Goal: Contribute content: Contribute content

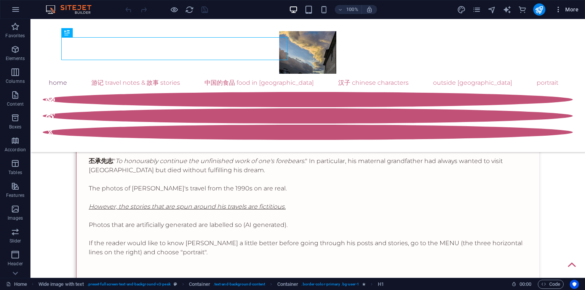
click at [569, 9] on span "More" at bounding box center [566, 10] width 24 height 8
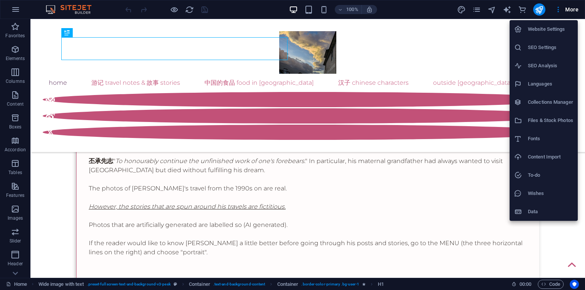
click at [535, 102] on h6 "Collections Manager" at bounding box center [549, 102] width 45 height 9
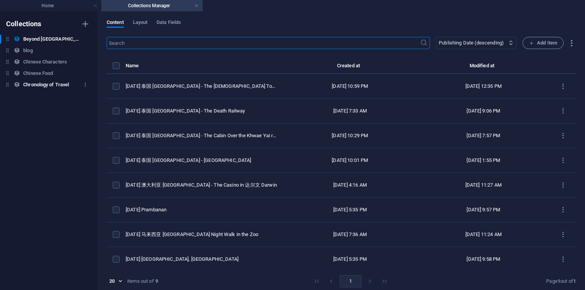
click at [43, 85] on h6 "Chronology of Travel" at bounding box center [46, 84] width 46 height 9
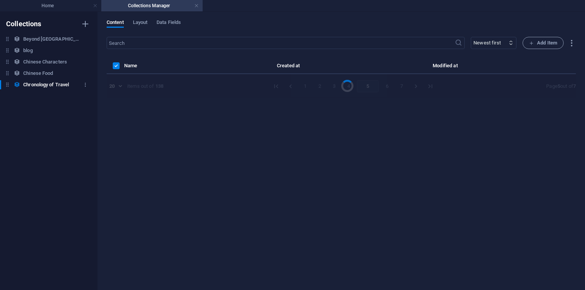
select select "columns.publishing_date_DESC"
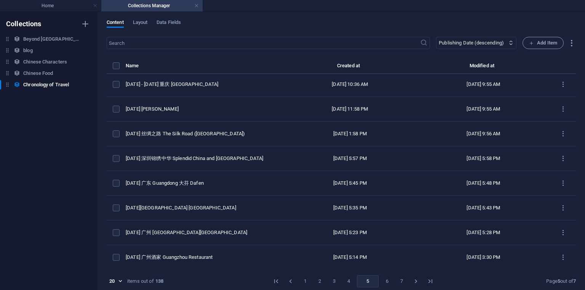
scroll to position [300, 0]
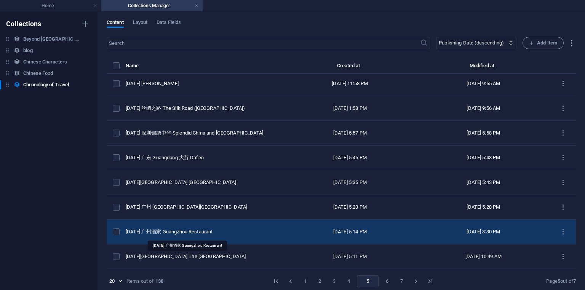
click at [196, 231] on div "[DATE] 广州酒家 Guangzhou Restaurant" at bounding box center [201, 232] width 151 height 7
select select "2014"
select select "Travel"
select select "[GEOGRAPHIC_DATA]"
select select "Photos + AI Generated"
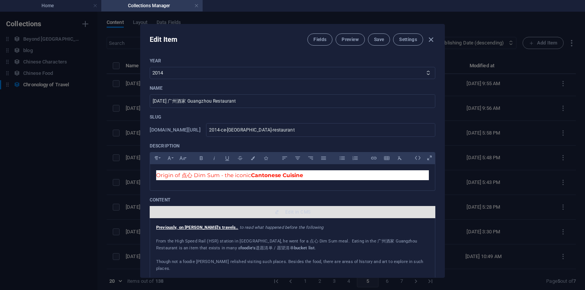
click at [295, 214] on span "Edit in CMS" at bounding box center [297, 212] width 25 height 6
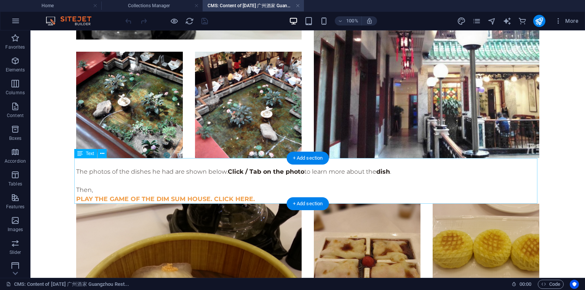
scroll to position [630, 0]
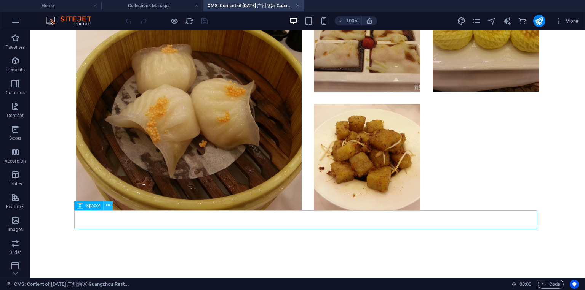
click at [105, 204] on button at bounding box center [108, 205] width 9 height 9
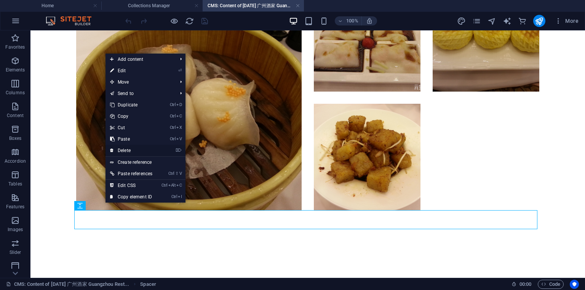
click at [127, 148] on link "⌦ Delete" at bounding box center [130, 150] width 51 height 11
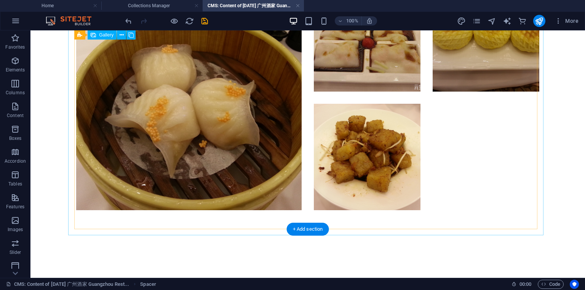
scroll to position [610, 0]
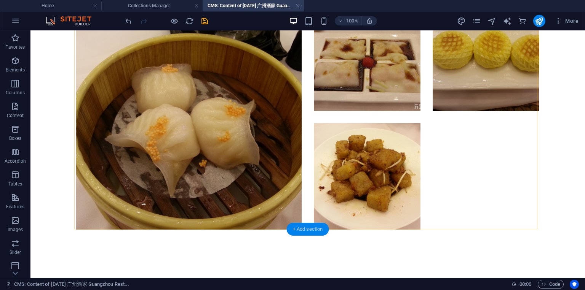
click at [316, 231] on div "+ Add section" at bounding box center [308, 229] width 42 height 13
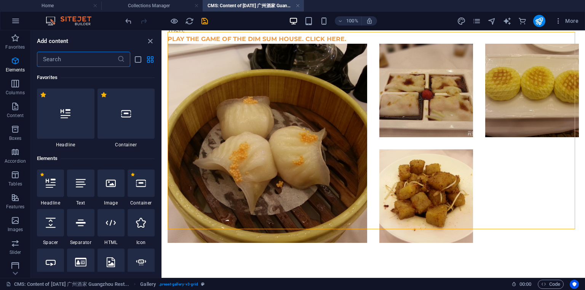
scroll to position [1331, 0]
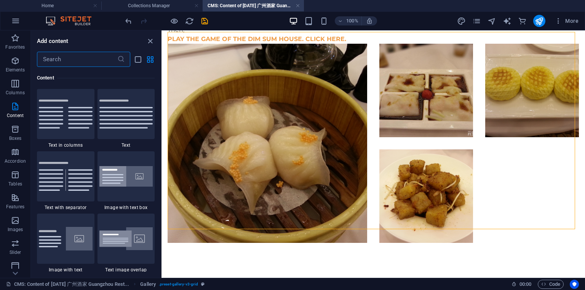
click at [61, 64] on input "text" at bounding box center [77, 59] width 80 height 15
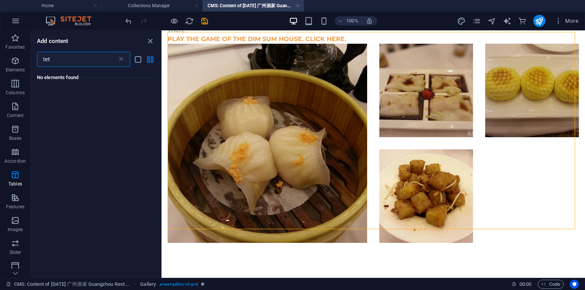
scroll to position [0, 0]
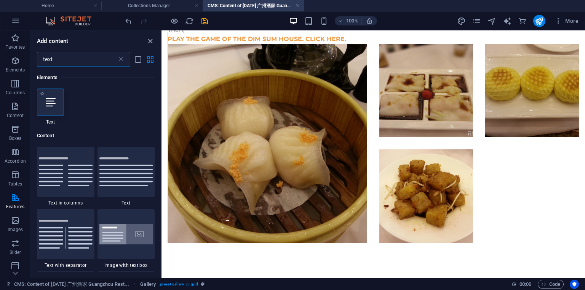
type input "text"
click at [52, 108] on div at bounding box center [50, 102] width 27 height 27
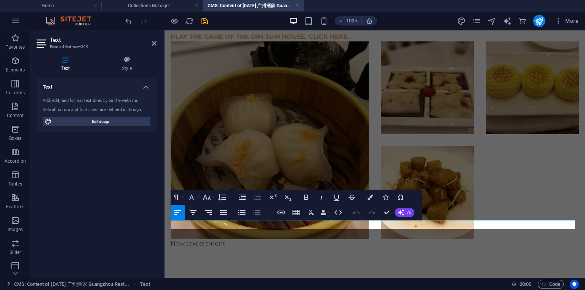
scroll to position [556, 0]
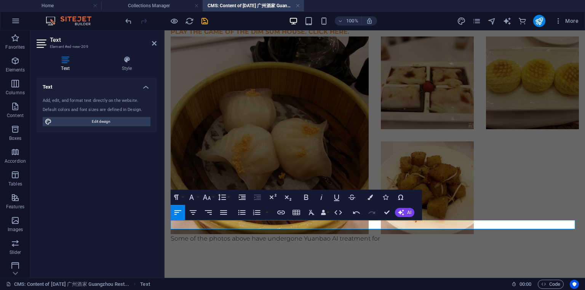
click at [209, 234] on p "Some of the photos above have undergone Yuanbao AI treatment for" at bounding box center [375, 238] width 408 height 9
click at [411, 234] on p "Some of the [DATE] photos above have undergone Yuanbao AI treatment for" at bounding box center [375, 238] width 408 height 9
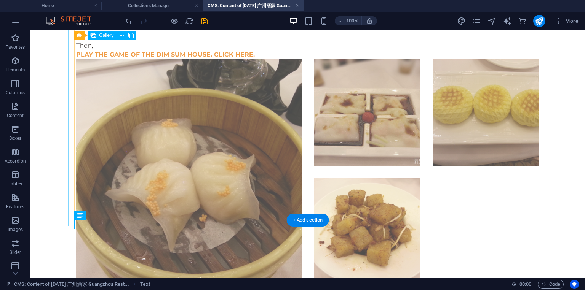
scroll to position [620, 0]
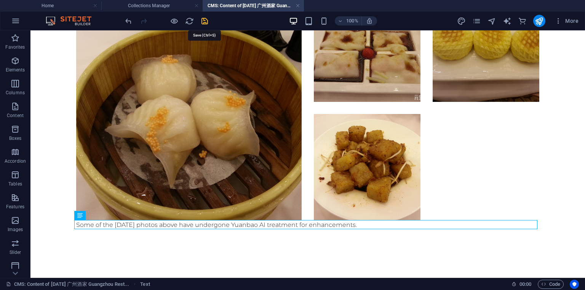
click at [206, 22] on icon "save" at bounding box center [204, 21] width 9 height 9
click at [300, 4] on h4 "CMS: Content of [DATE] 广州酒家 Guangzhou Rest..." at bounding box center [252, 6] width 101 height 8
click at [298, 9] on link at bounding box center [297, 5] width 5 height 7
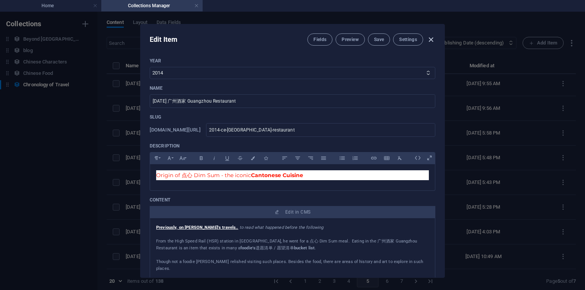
click at [432, 41] on icon "button" at bounding box center [430, 39] width 9 height 9
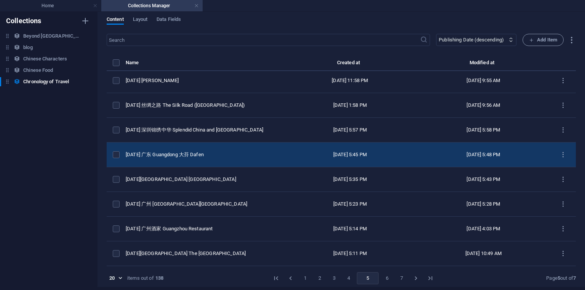
scroll to position [3, 0]
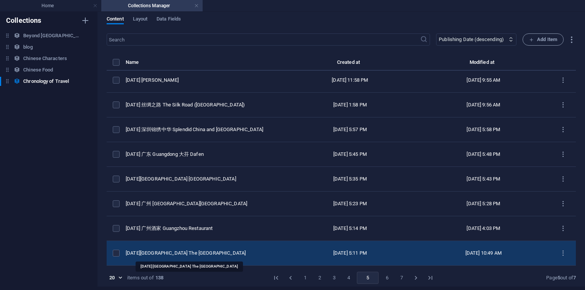
click at [228, 253] on div "[DATE][GEOGRAPHIC_DATA] The [GEOGRAPHIC_DATA]" at bounding box center [201, 253] width 151 height 7
select select "2014"
select select "Travel"
select select "[GEOGRAPHIC_DATA]"
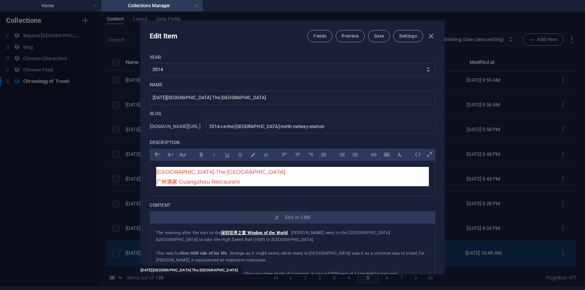
scroll to position [0, 0]
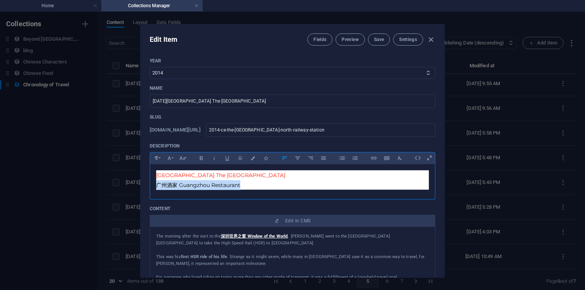
drag, startPoint x: 254, startPoint y: 184, endPoint x: 146, endPoint y: 185, distance: 108.1
click at [146, 185] on div "Year [DATE] 2018 2017 2016 2015 2014 2019 2020 2021 2022 2023 2024 2025 2026 20…" at bounding box center [292, 165] width 304 height 226
click at [291, 255] on p "This was his first HSR ride of his life . Strange as it might seem, while many …" at bounding box center [292, 261] width 272 height 14
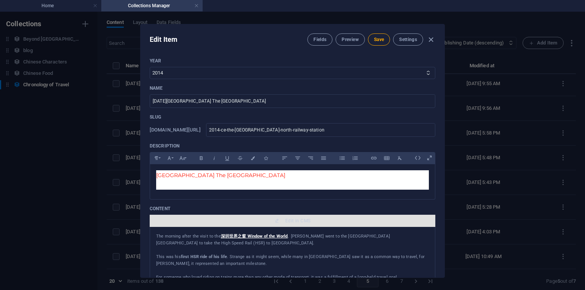
click at [295, 221] on span "Edit in CMS" at bounding box center [297, 221] width 25 height 6
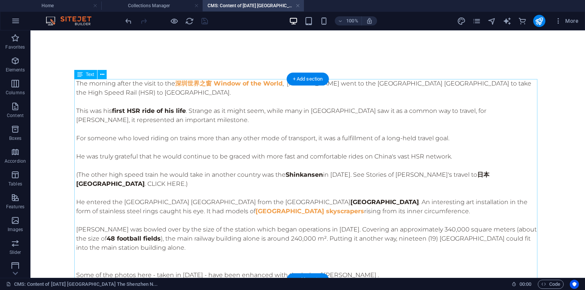
scroll to position [46, 0]
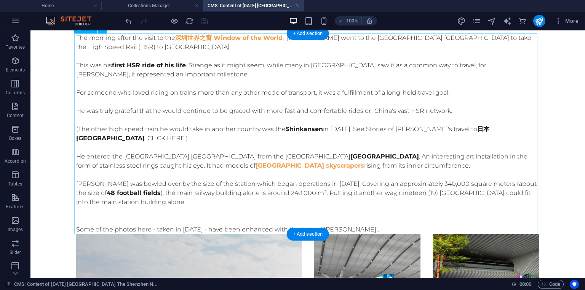
click at [363, 204] on div "The morning after the visit to the 深圳世界之窗 Window of the World , [PERSON_NAME] w…" at bounding box center [307, 133] width 463 height 201
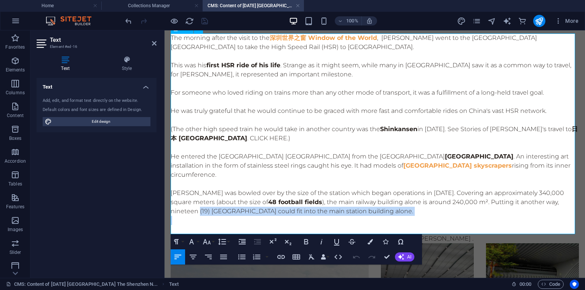
drag, startPoint x: 200, startPoint y: 207, endPoint x: 413, endPoint y: 208, distance: 213.5
click at [413, 208] on div "The morning after the visit to the 深圳世界之窗 Window of the World , [PERSON_NAME] w…" at bounding box center [375, 138] width 408 height 210
copy p "(19) [GEOGRAPHIC_DATA] could fit into the main station building alone."
click at [166, 7] on h4 "Collections Manager" at bounding box center [151, 6] width 101 height 8
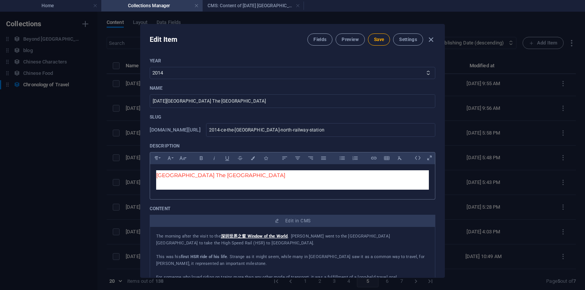
click at [277, 176] on p "[GEOGRAPHIC_DATA] The [GEOGRAPHIC_DATA]" at bounding box center [292, 176] width 272 height 10
drag, startPoint x: 179, startPoint y: 175, endPoint x: 154, endPoint y: 171, distance: 25.4
click at [154, 171] on div "[GEOGRAPHIC_DATA] The [GEOGRAPHIC_DATA]" at bounding box center [292, 180] width 285 height 32
click at [202, 184] on p at bounding box center [292, 185] width 272 height 10
click at [160, 176] on span "[GEOGRAPHIC_DATA] The [GEOGRAPHIC_DATA]" at bounding box center [220, 175] width 129 height 7
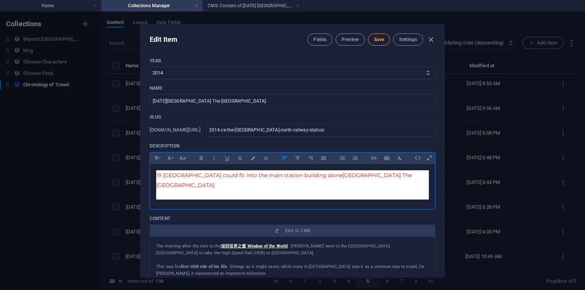
scroll to position [97, 2]
click at [376, 37] on span "Save" at bounding box center [379, 40] width 10 height 6
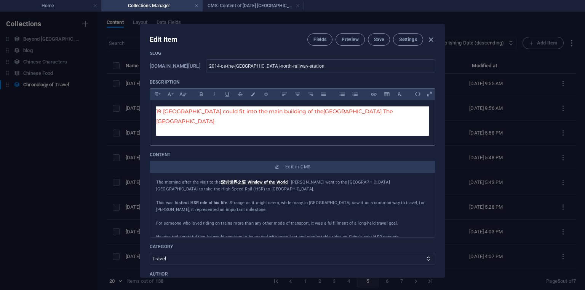
scroll to position [91, 0]
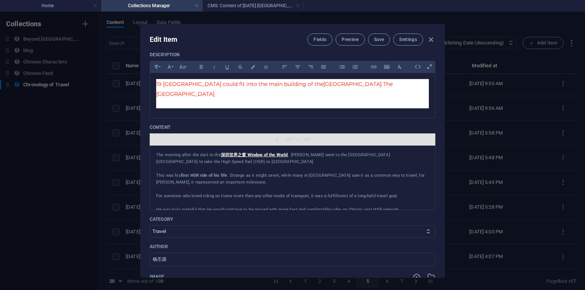
click at [298, 142] on span "Edit in CMS" at bounding box center [297, 140] width 25 height 6
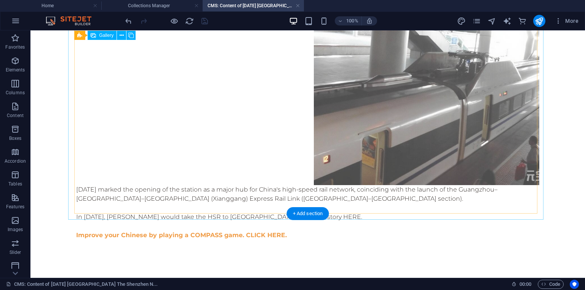
scroll to position [587, 0]
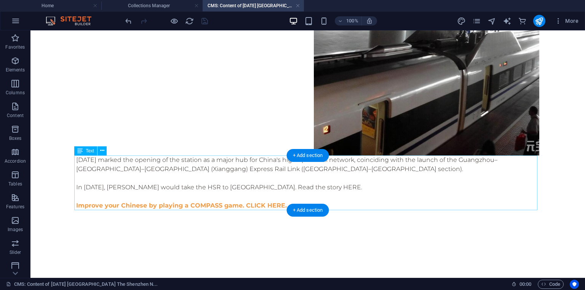
click at [293, 198] on div "[DATE] marked the opening of the station as a major hub for China's high-speed …" at bounding box center [307, 183] width 463 height 55
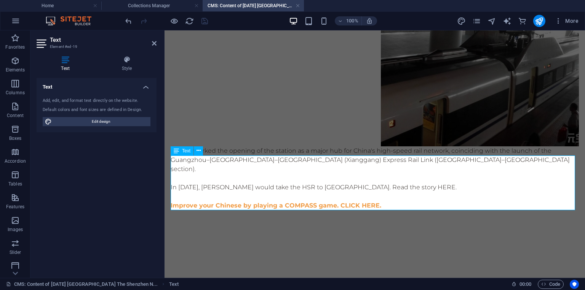
scroll to position [529, 0]
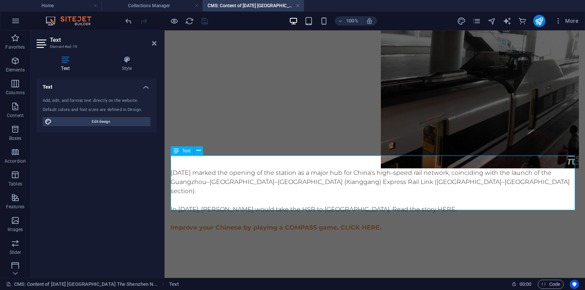
click at [399, 223] on p "Improve your Chinese by playing a COMPASS game. CLICK HERE." at bounding box center [375, 227] width 408 height 9
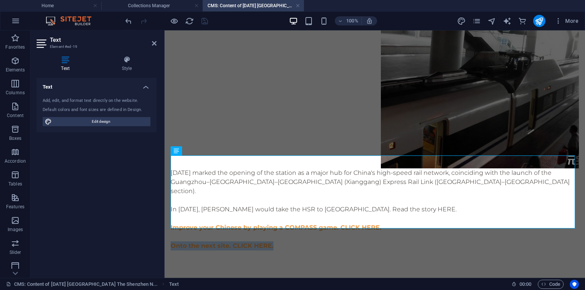
drag, startPoint x: 272, startPoint y: 225, endPoint x: 170, endPoint y: 222, distance: 102.4
click at [264, 242] on strong "Onto the next site. CLICK HERE." at bounding box center [222, 245] width 103 height 7
click at [298, 242] on p "Onto the next site. CLICK HERE." at bounding box center [375, 246] width 408 height 9
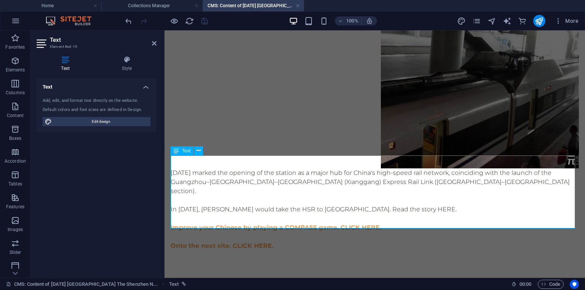
click at [332, 205] on p "In [DATE], [PERSON_NAME] would take the HSR to [GEOGRAPHIC_DATA]. Read the stor…" at bounding box center [375, 209] width 408 height 9
click at [300, 196] on p at bounding box center [375, 200] width 408 height 9
drag, startPoint x: 272, startPoint y: 224, endPoint x: 166, endPoint y: 221, distance: 105.8
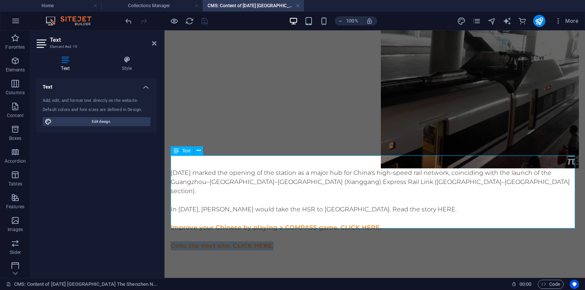
click at [374, 169] on p "[DATE] marked the opening of the station as a major hub for China's high-speed …" at bounding box center [375, 182] width 408 height 27
click at [402, 214] on p at bounding box center [375, 218] width 408 height 9
click at [404, 214] on p at bounding box center [375, 218] width 408 height 9
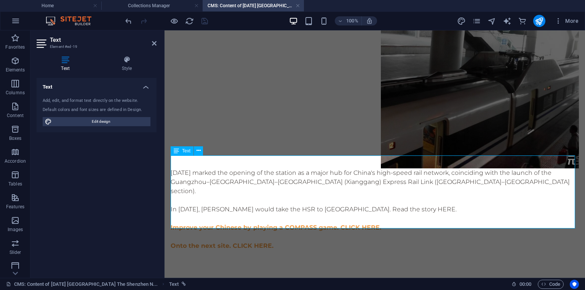
click at [443, 233] on p "​" at bounding box center [375, 237] width 408 height 9
click at [134, 156] on div "Text Add, edit, and format text directly on the website. Default colors and fon…" at bounding box center [97, 175] width 120 height 194
click at [108, 159] on div "Text Add, edit, and format text directly on the website. Default colors and fon…" at bounding box center [97, 175] width 120 height 194
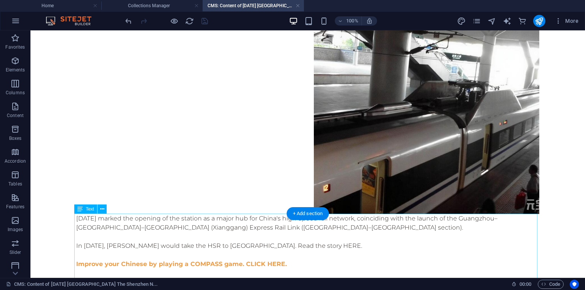
click at [185, 233] on div "[DATE] marked the opening of the station as a major hub for China's high-speed …" at bounding box center [307, 250] width 463 height 73
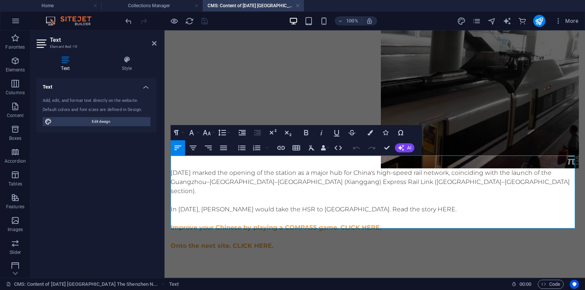
click at [277, 242] on p "Onto the next site. CLICK HERE." at bounding box center [375, 246] width 408 height 9
drag, startPoint x: 277, startPoint y: 223, endPoint x: 166, endPoint y: 220, distance: 111.2
click at [283, 147] on icon "button" at bounding box center [280, 147] width 9 height 9
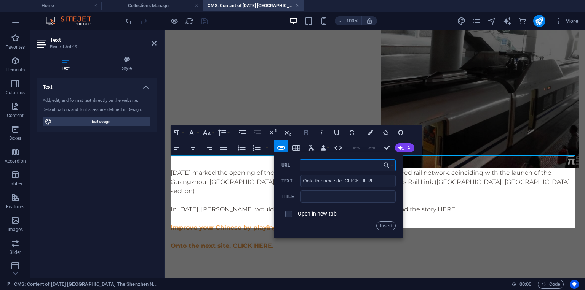
paste input "[URL][DOMAIN_NAME]"
type input "[URL][DOMAIN_NAME]"
click at [343, 197] on input "text" at bounding box center [347, 197] width 95 height 12
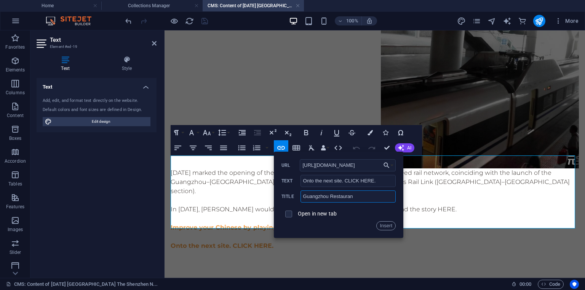
type input "Guangzhou Restaurant"
click at [388, 226] on button "Insert" at bounding box center [385, 226] width 19 height 9
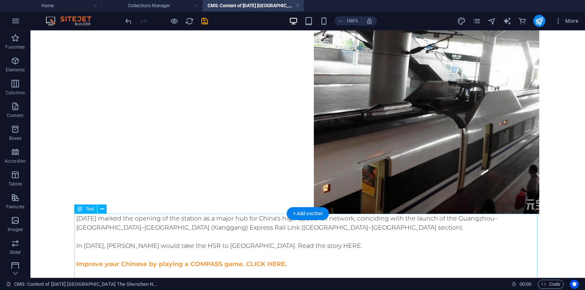
click at [384, 238] on div "[DATE] marked the opening of the station as a major hub for China's high-speed …" at bounding box center [307, 250] width 463 height 73
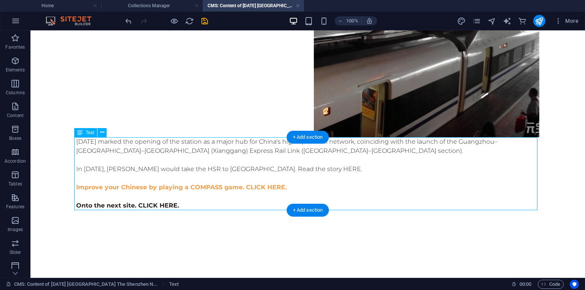
click at [181, 206] on div "[DATE] marked the opening of the station as a major hub for China's high-speed …" at bounding box center [307, 173] width 463 height 73
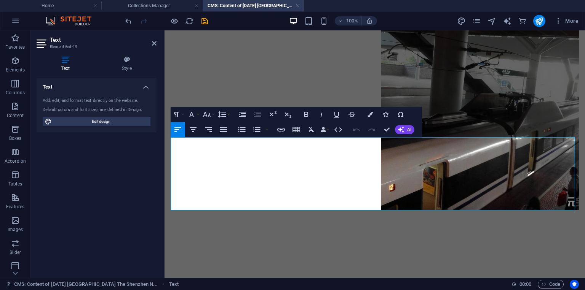
scroll to position [547, 0]
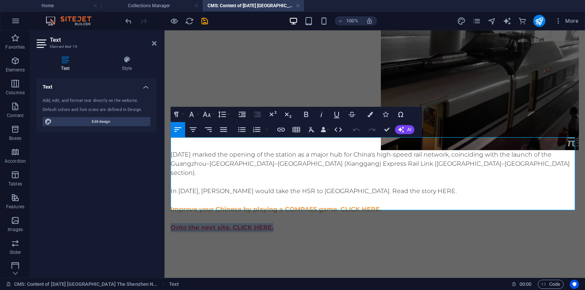
drag, startPoint x: 274, startPoint y: 206, endPoint x: 171, endPoint y: 204, distance: 103.5
click at [171, 223] on p "Onto the next site. CLICK HERE." at bounding box center [375, 227] width 408 height 9
click at [371, 115] on icon "button" at bounding box center [369, 114] width 5 height 5
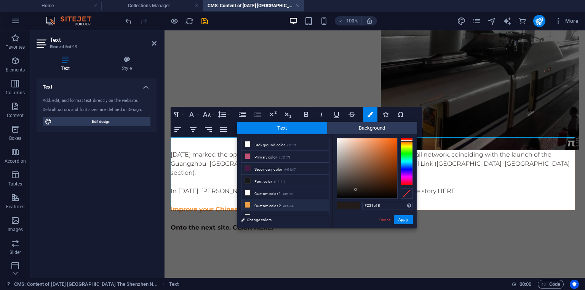
click at [266, 205] on li "Custom color 2 #f09d48" at bounding box center [285, 205] width 88 height 12
type input "#f09d48"
click at [400, 222] on button "Apply" at bounding box center [403, 219] width 19 height 9
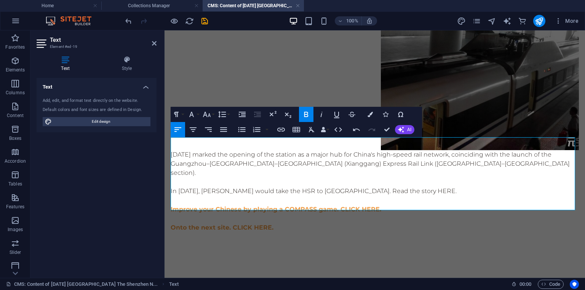
click at [382, 223] on p "Onto the next site. CLICK HERE." at bounding box center [375, 227] width 408 height 9
click at [204, 24] on icon "save" at bounding box center [204, 21] width 9 height 9
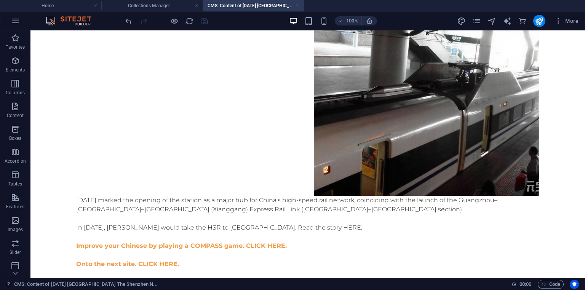
click at [297, 8] on link at bounding box center [297, 5] width 5 height 7
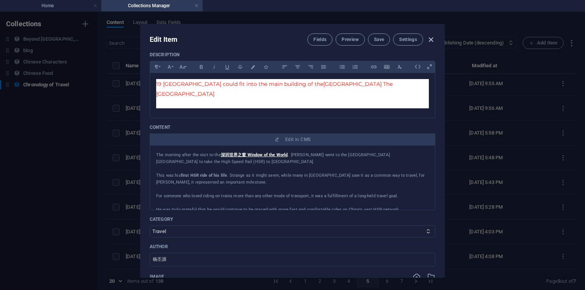
click at [429, 40] on icon "button" at bounding box center [430, 39] width 9 height 9
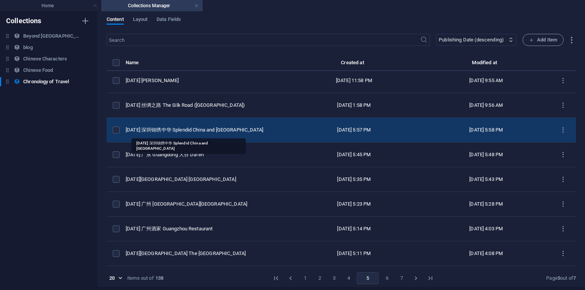
scroll to position [3, 0]
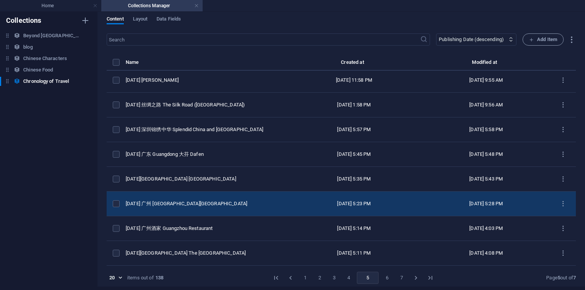
click at [212, 199] on td "[DATE] 广州 [GEOGRAPHIC_DATA][GEOGRAPHIC_DATA]" at bounding box center [206, 204] width 160 height 25
select select "2014"
select select "Travel"
select select "[GEOGRAPHIC_DATA]"
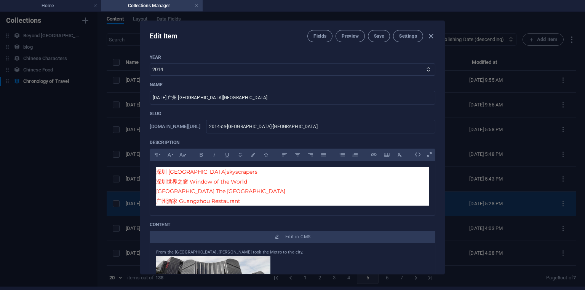
scroll to position [0, 0]
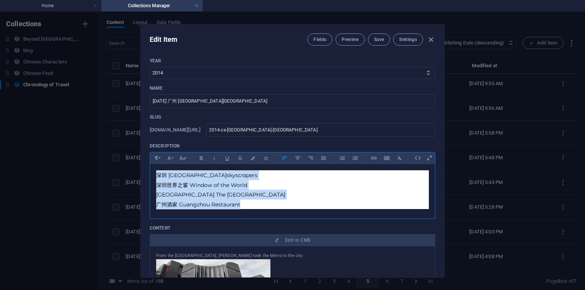
drag, startPoint x: 247, startPoint y: 206, endPoint x: 143, endPoint y: 161, distance: 113.0
click at [143, 161] on div "Year [DATE] 2018 2017 2016 2015 2014 2019 2020 2021 2022 2023 2024 2025 2026 20…" at bounding box center [292, 165] width 304 height 226
click at [226, 187] on span "深圳世界之窗 Window of the World" at bounding box center [201, 185] width 91 height 7
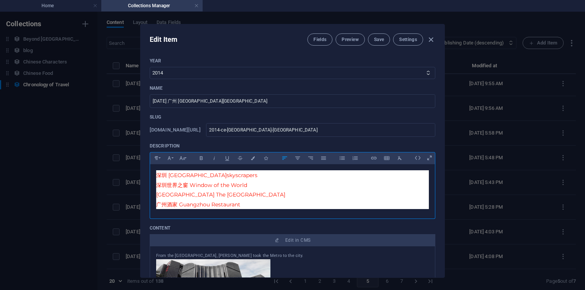
drag, startPoint x: 169, startPoint y: 175, endPoint x: 178, endPoint y: 172, distance: 9.1
click at [169, 175] on span "深圳 [GEOGRAPHIC_DATA]" at bounding box center [191, 175] width 70 height 7
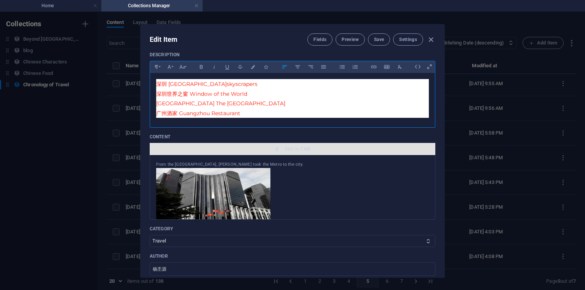
click at [297, 147] on span "Edit in CMS" at bounding box center [297, 149] width 25 height 6
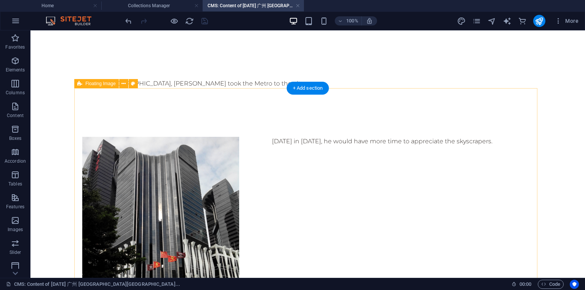
scroll to position [0, 0]
click at [226, 86] on div "From the [GEOGRAPHIC_DATA], [PERSON_NAME] took the Metro to the city." at bounding box center [307, 83] width 463 height 9
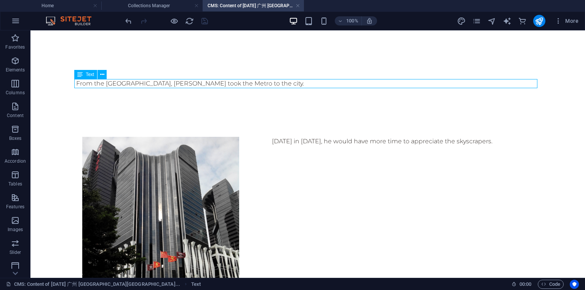
click at [226, 86] on div "From the [GEOGRAPHIC_DATA], [PERSON_NAME] took the Metro to the city." at bounding box center [307, 83] width 463 height 9
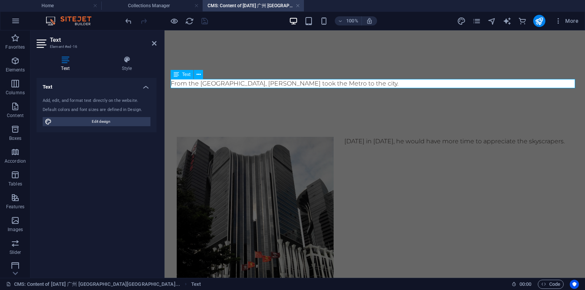
drag, startPoint x: 520, startPoint y: 83, endPoint x: 172, endPoint y: 83, distance: 347.9
click at [172, 83] on p "From the [GEOGRAPHIC_DATA], [PERSON_NAME] took the Metro to the city." at bounding box center [375, 83] width 408 height 9
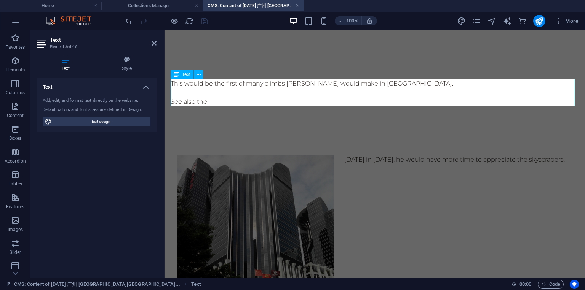
click at [273, 97] on p "See also the" at bounding box center [375, 101] width 408 height 9
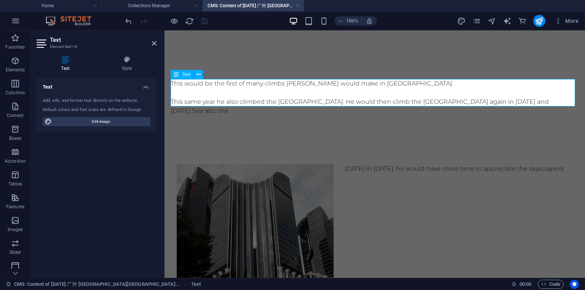
click at [548, 102] on p "This same year he also climbed the [GEOGRAPHIC_DATA]. He would then climb the […" at bounding box center [375, 106] width 408 height 18
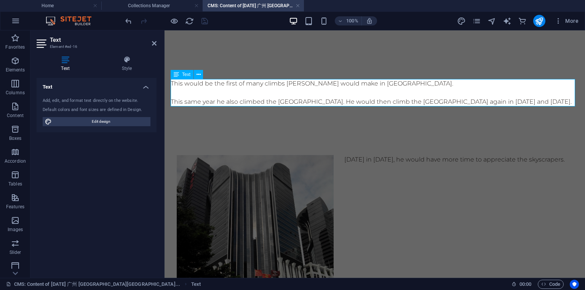
click at [314, 91] on p at bounding box center [375, 92] width 408 height 9
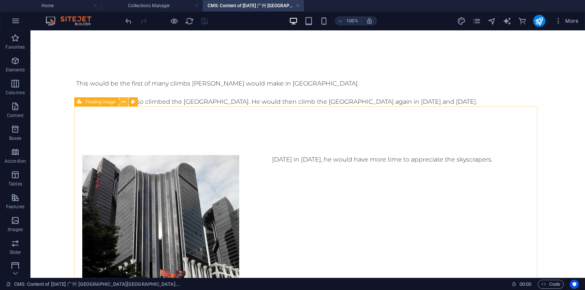
click at [126, 101] on button at bounding box center [123, 101] width 9 height 9
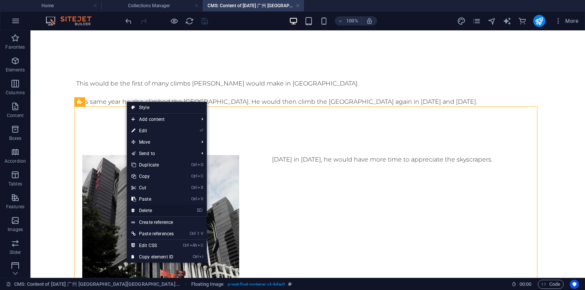
click at [151, 215] on link "⌦ Delete" at bounding box center [152, 210] width 51 height 11
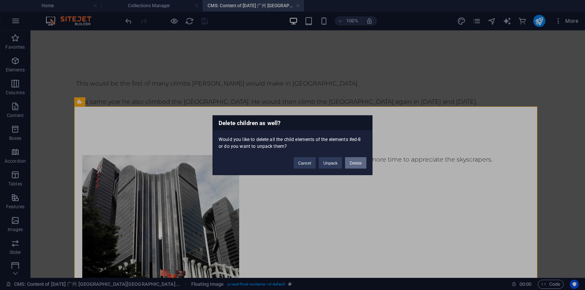
click at [351, 164] on button "Delete" at bounding box center [355, 162] width 21 height 11
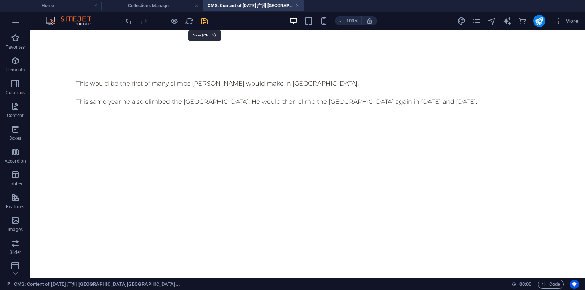
click at [204, 21] on icon "save" at bounding box center [204, 21] width 9 height 9
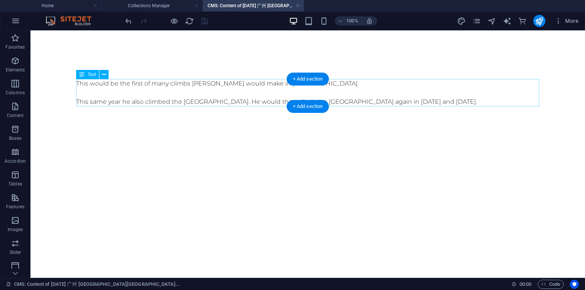
click at [257, 102] on div "This would be the first of many climbs [PERSON_NAME] would make in [GEOGRAPHIC_…" at bounding box center [307, 92] width 463 height 27
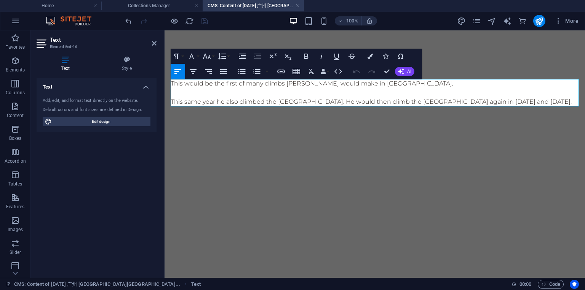
click at [283, 147] on div "This would be the first of many climbs [PERSON_NAME] would make in [GEOGRAPHIC_…" at bounding box center [374, 102] width 420 height 144
click at [499, 62] on div "This would be the first of many climbs [PERSON_NAME] would make in [GEOGRAPHIC_…" at bounding box center [374, 102] width 420 height 144
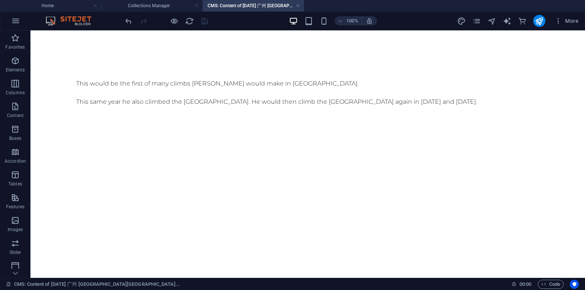
click at [244, 72] on div "This would be the first of many climbs [PERSON_NAME] would make in [GEOGRAPHIC_…" at bounding box center [307, 102] width 475 height 144
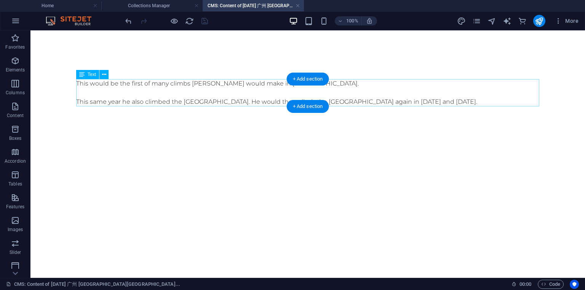
click at [243, 82] on div "This would be the first of many climbs [PERSON_NAME] would make in [GEOGRAPHIC_…" at bounding box center [307, 92] width 463 height 27
click at [190, 92] on div "This would be the first of many climbs [PERSON_NAME] would make in [GEOGRAPHIC_…" at bounding box center [307, 92] width 463 height 27
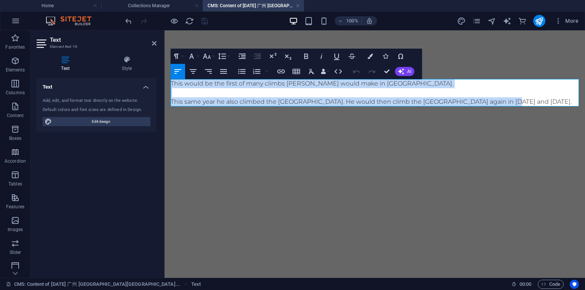
click at [519, 100] on p "This same year he also climbed the [GEOGRAPHIC_DATA]. He would then climb the […" at bounding box center [375, 101] width 408 height 9
click at [502, 97] on p "This same year he also climbed the [GEOGRAPHIC_DATA]. He would then climb the […" at bounding box center [375, 101] width 408 height 9
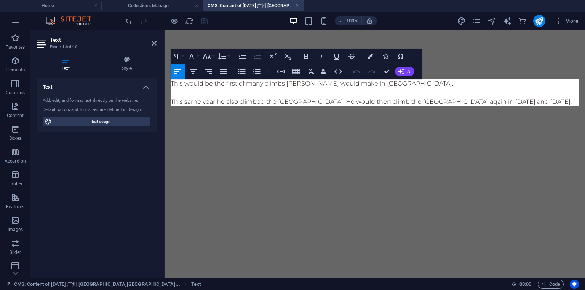
click at [436, 91] on p at bounding box center [375, 92] width 408 height 9
click at [430, 84] on p "This would be the first of many climbs [PERSON_NAME] would make in [GEOGRAPHIC_…" at bounding box center [375, 83] width 408 height 9
click at [171, 82] on p "This would be the first of many climbs [PERSON_NAME] would make in [GEOGRAPHIC_…" at bounding box center [375, 83] width 408 height 9
click at [172, 86] on p "This would be the first of many climbs [PERSON_NAME] would make in [GEOGRAPHIC_…" at bounding box center [375, 83] width 408 height 9
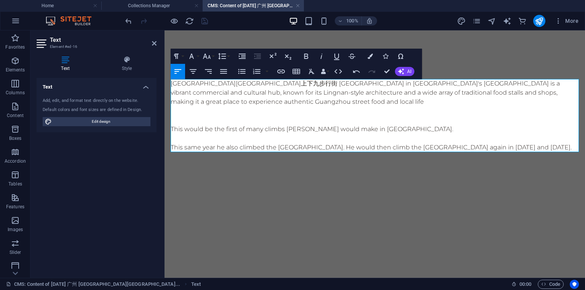
scroll to position [1900, 3]
click at [172, 86] on p "[GEOGRAPHIC_DATA][GEOGRAPHIC_DATA]上下九步行街 [GEOGRAPHIC_DATA] in [GEOGRAPHIC_DATA]…" at bounding box center [375, 92] width 408 height 27
click at [174, 82] on p "[GEOGRAPHIC_DATA][GEOGRAPHIC_DATA]上下九步行街 [GEOGRAPHIC_DATA] in [GEOGRAPHIC_DATA]…" at bounding box center [375, 92] width 408 height 27
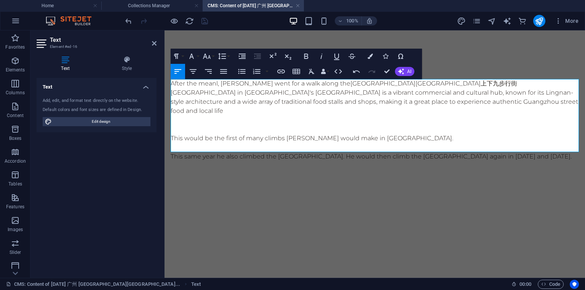
click at [210, 91] on p "After the meanl, [PERSON_NAME] went for a walk along the [GEOGRAPHIC_DATA][GEOG…" at bounding box center [375, 97] width 408 height 37
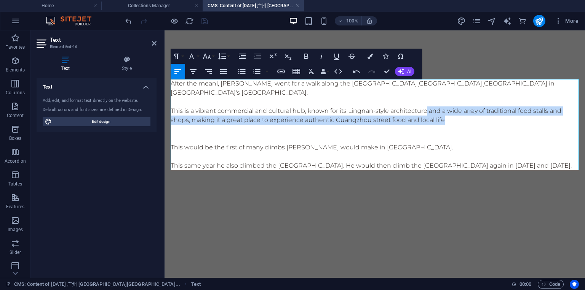
drag, startPoint x: 427, startPoint y: 110, endPoint x: 458, endPoint y: 120, distance: 32.3
click at [458, 120] on p "This is a vibrant commercial and cultural hub, known for its Lingnan-style arch…" at bounding box center [375, 116] width 408 height 18
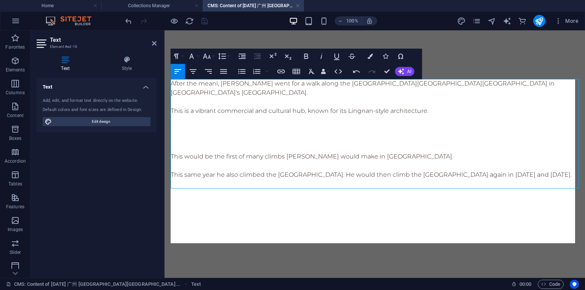
scroll to position [3869, 1]
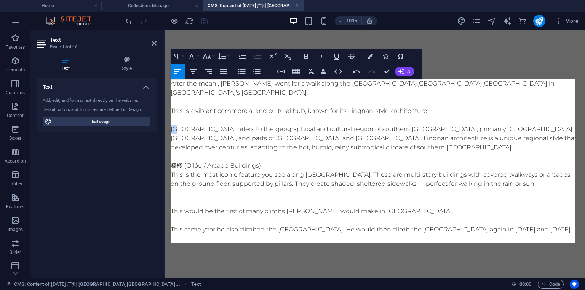
drag, startPoint x: 181, startPoint y: 128, endPoint x: 164, endPoint y: 128, distance: 17.5
click at [164, 128] on html "Skip to main content After the meanl, [PERSON_NAME] went for a walk along the […" at bounding box center [374, 170] width 420 height 281
copy p "岭南"
click at [347, 110] on p "This is a vibrant commercial and cultural hub, known for its Lingnan-style arch…" at bounding box center [375, 111] width 408 height 9
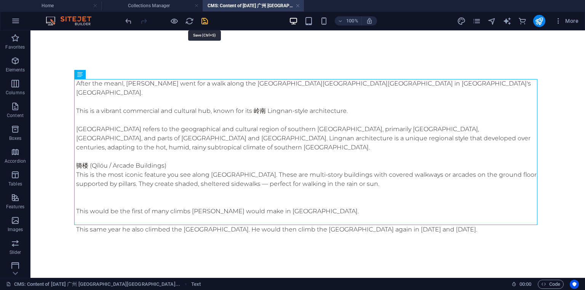
click at [204, 21] on icon "save" at bounding box center [204, 21] width 9 height 9
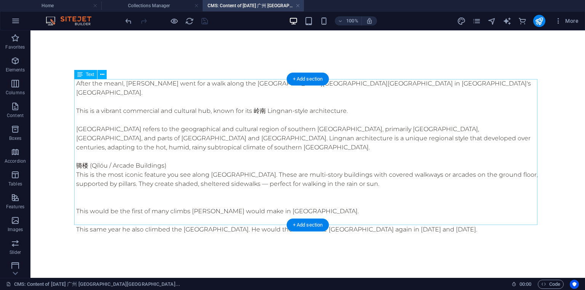
click at [290, 137] on div "After the meanl, [PERSON_NAME] went for a walk along the [GEOGRAPHIC_DATA][GEOG…" at bounding box center [307, 161] width 463 height 164
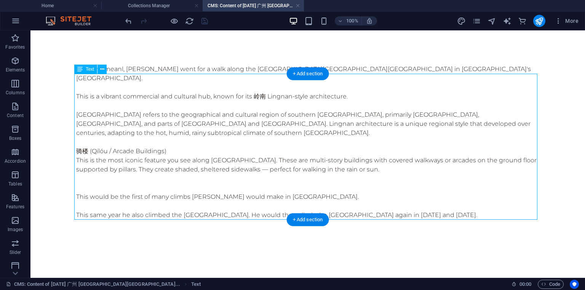
scroll to position [15, 0]
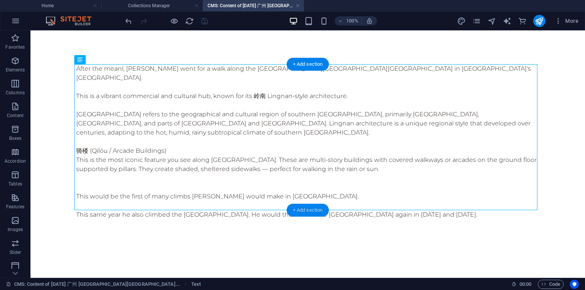
click at [306, 210] on div "+ Add section" at bounding box center [308, 210] width 42 height 13
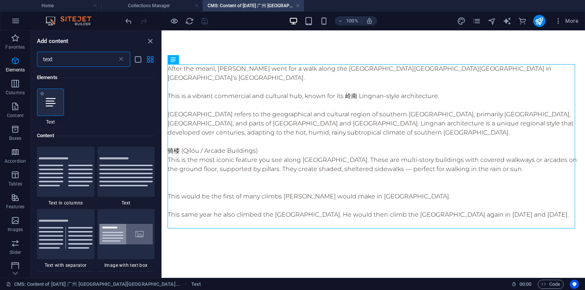
scroll to position [0, 0]
type input "text"
click at [44, 102] on div at bounding box center [50, 102] width 27 height 27
click at [161, 102] on div "Drag here to replace the existing content. Press “Ctrl” if you want to create a…" at bounding box center [372, 154] width 423 height 248
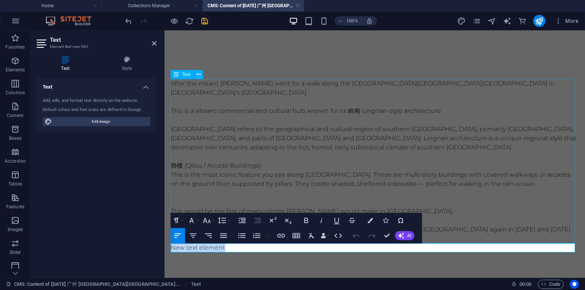
click at [273, 182] on div "After the meanl, [PERSON_NAME] went for a walk along the [GEOGRAPHIC_DATA][GEOG…" at bounding box center [375, 161] width 408 height 164
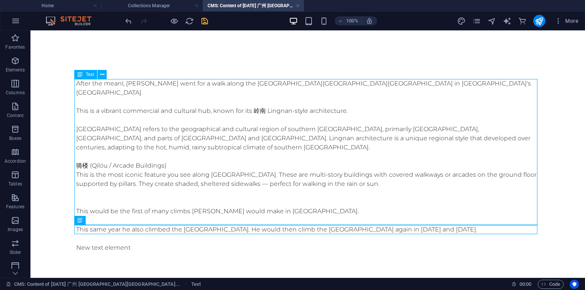
click at [248, 163] on div "After the meanl, [PERSON_NAME] went for a walk along the [GEOGRAPHIC_DATA][GEOG…" at bounding box center [307, 161] width 463 height 164
drag, startPoint x: 409, startPoint y: 212, endPoint x: 222, endPoint y: 198, distance: 188.1
click at [222, 198] on div "After the meanl, [PERSON_NAME] went for a walk along the [GEOGRAPHIC_DATA][GEOG…" at bounding box center [307, 161] width 463 height 164
click at [226, 195] on div "After the meanl, [PERSON_NAME] went for a walk along the [GEOGRAPHIC_DATA][GEOG…" at bounding box center [307, 161] width 463 height 164
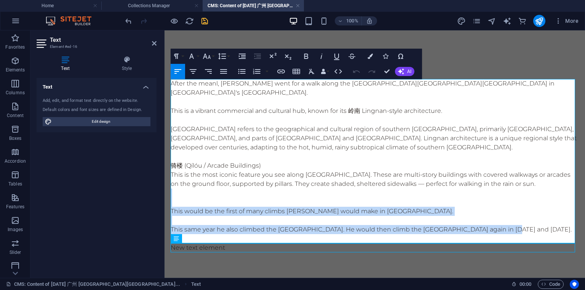
drag, startPoint x: 504, startPoint y: 230, endPoint x: 213, endPoint y: 196, distance: 293.2
click at [213, 196] on div "After the meanl, [PERSON_NAME] went for a walk along the [GEOGRAPHIC_DATA][GEOG…" at bounding box center [375, 161] width 408 height 164
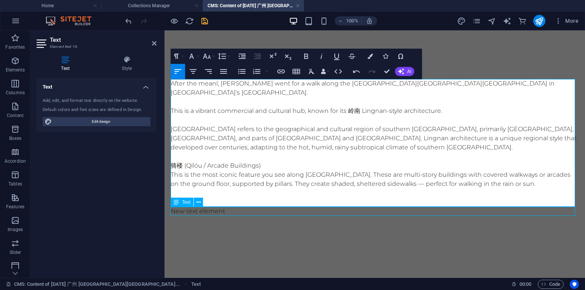
click at [203, 210] on div "New text element" at bounding box center [375, 211] width 408 height 9
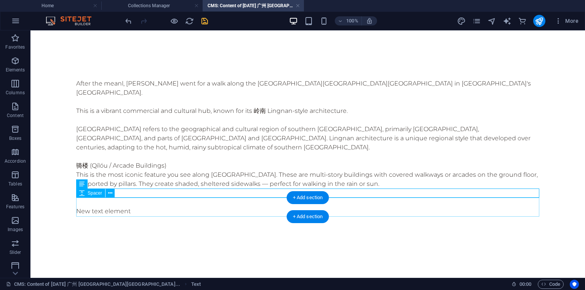
click at [223, 216] on div at bounding box center [307, 225] width 463 height 19
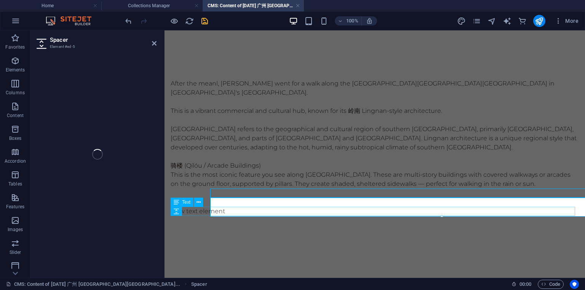
select select "px"
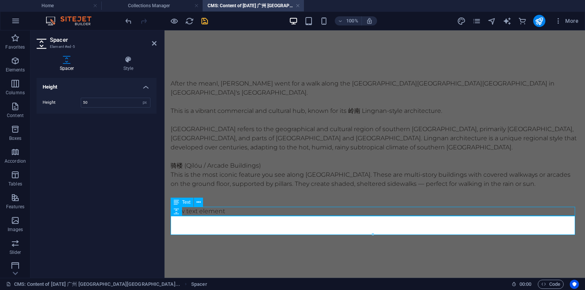
click at [239, 212] on div "New text element" at bounding box center [375, 211] width 408 height 9
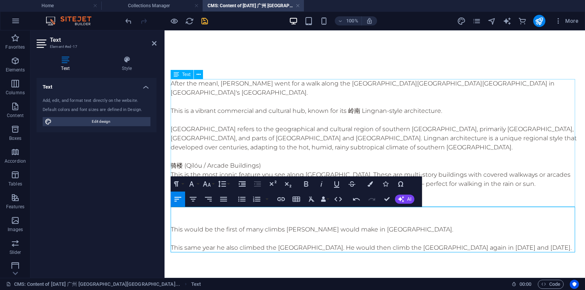
click at [303, 164] on div "After the meanl, [PERSON_NAME] went for a walk along the [GEOGRAPHIC_DATA][GEOG…" at bounding box center [375, 143] width 408 height 128
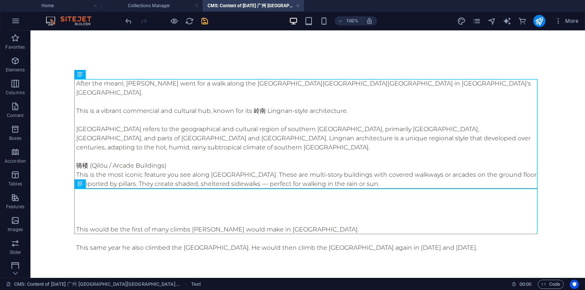
click at [206, 22] on icon "save" at bounding box center [204, 21] width 9 height 9
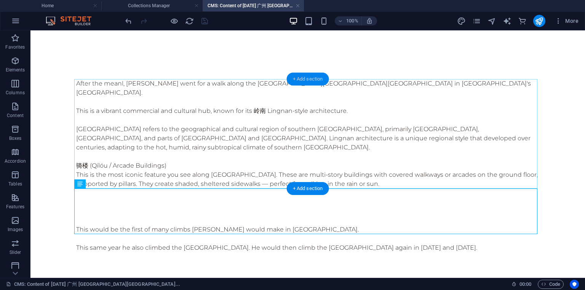
click at [309, 81] on div "+ Add section" at bounding box center [308, 79] width 42 height 13
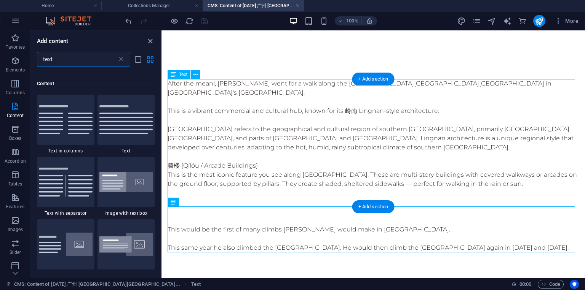
scroll to position [58, 0]
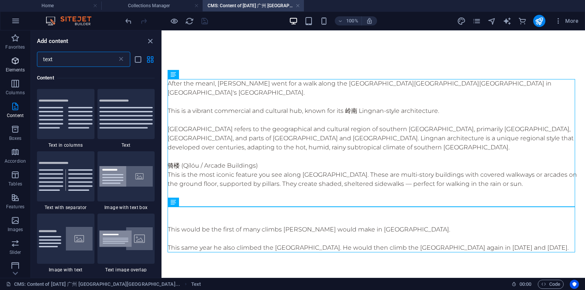
drag, startPoint x: 79, startPoint y: 63, endPoint x: 25, endPoint y: 57, distance: 54.7
click at [25, 57] on div "Favorites Elements Columns Content Boxes Accordion Tables Features Images Slide…" at bounding box center [80, 154] width 161 height 248
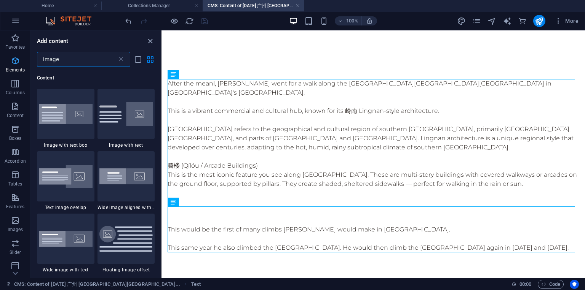
scroll to position [0, 0]
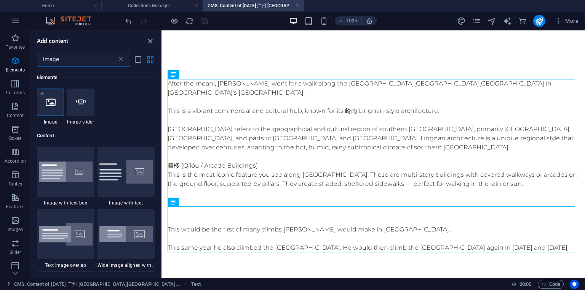
type input "image"
click at [47, 104] on icon at bounding box center [51, 102] width 10 height 10
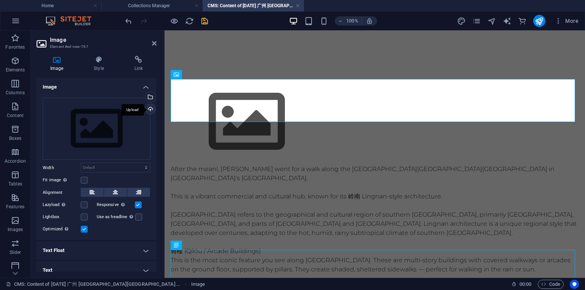
click at [149, 109] on div "Upload" at bounding box center [149, 109] width 11 height 11
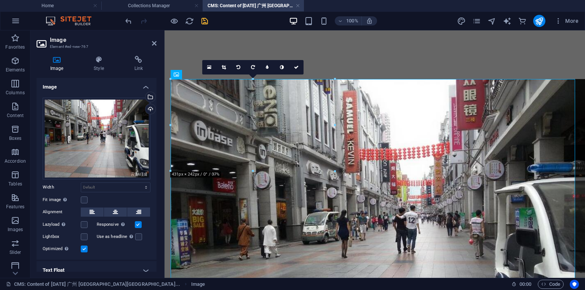
click at [201, 77] on icon at bounding box center [203, 75] width 4 height 8
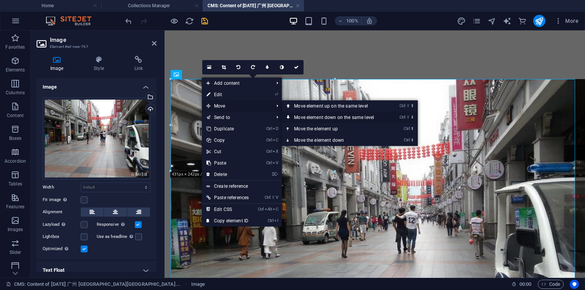
click at [330, 116] on link "Ctrl ⇧ ⬇ Move element down on the same level" at bounding box center [335, 117] width 107 height 11
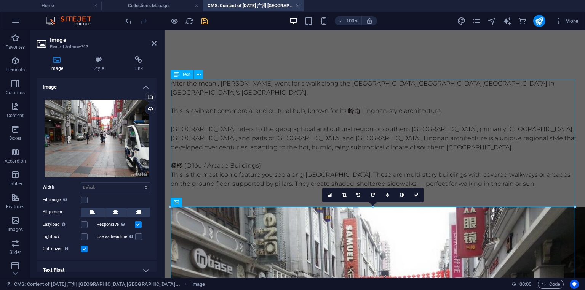
click at [337, 106] on div "After the meanl, [PERSON_NAME] went for a walk along the [GEOGRAPHIC_DATA][GEOG…" at bounding box center [375, 143] width 408 height 128
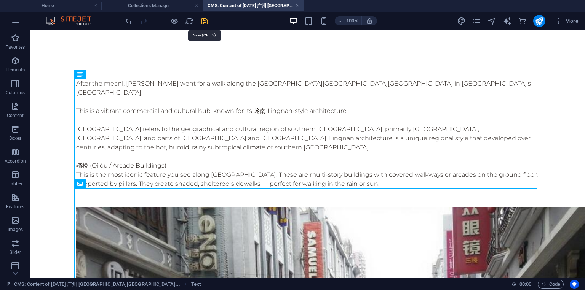
click at [206, 23] on icon "save" at bounding box center [204, 21] width 9 height 9
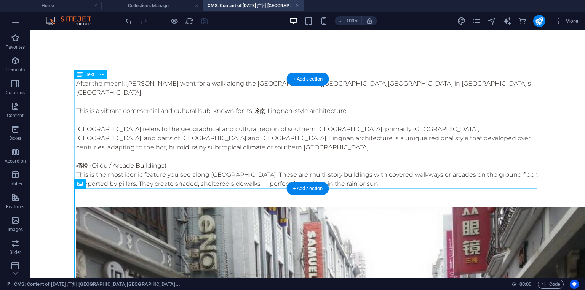
click at [97, 148] on div "After the meanl, [PERSON_NAME] went for a walk along the [GEOGRAPHIC_DATA][GEOG…" at bounding box center [307, 143] width 463 height 128
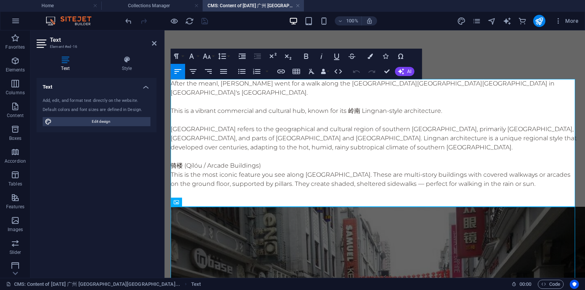
drag, startPoint x: 192, startPoint y: 165, endPoint x: 199, endPoint y: 160, distance: 9.1
click at [192, 165] on p "骑楼 (Qílóu / Arcade Buildings)" at bounding box center [375, 165] width 408 height 9
click at [297, 154] on p at bounding box center [375, 156] width 408 height 9
click at [222, 194] on p at bounding box center [375, 193] width 408 height 9
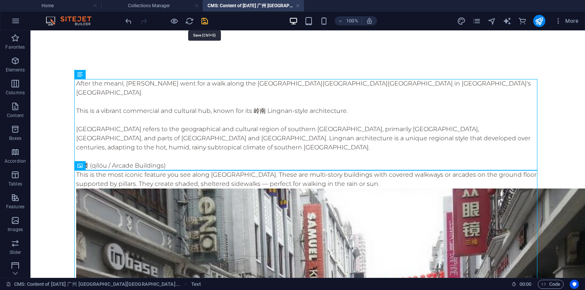
click at [202, 19] on icon "save" at bounding box center [204, 21] width 9 height 9
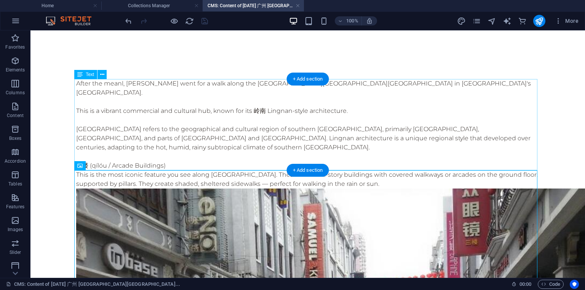
click at [350, 128] on div "After the meanl, [PERSON_NAME] went for a walk along the [GEOGRAPHIC_DATA][GEOG…" at bounding box center [307, 134] width 463 height 110
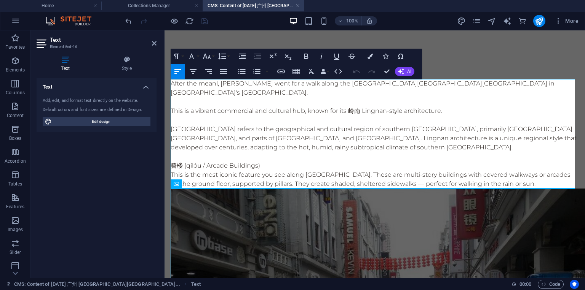
click at [431, 131] on p "[GEOGRAPHIC_DATA] refers to the geographical and cultural region of southern [G…" at bounding box center [375, 138] width 408 height 27
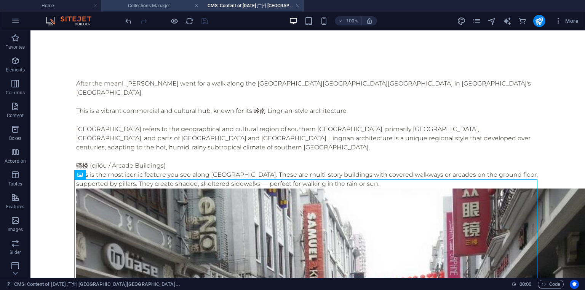
click at [162, 8] on h4 "Collections Manager" at bounding box center [151, 6] width 101 height 8
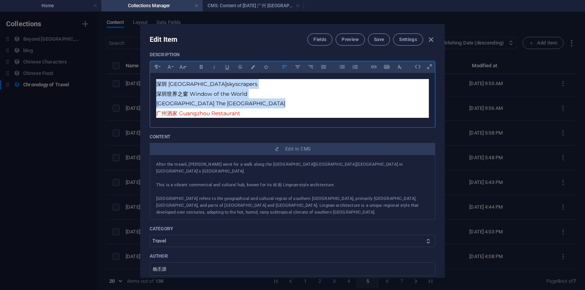
drag, startPoint x: 280, startPoint y: 103, endPoint x: 157, endPoint y: 81, distance: 125.1
click at [157, 81] on div "[GEOGRAPHIC_DATA] skyscrapers 深圳世界之窗 Window of the World [GEOGRAPHIC_DATA] The …" at bounding box center [292, 98] width 285 height 51
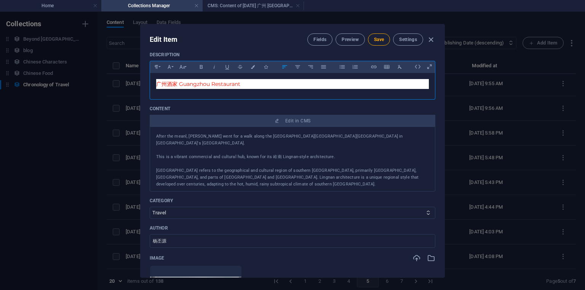
click at [247, 83] on p "​ 广州酒家 Guangzhou Restaurant" at bounding box center [292, 84] width 272 height 10
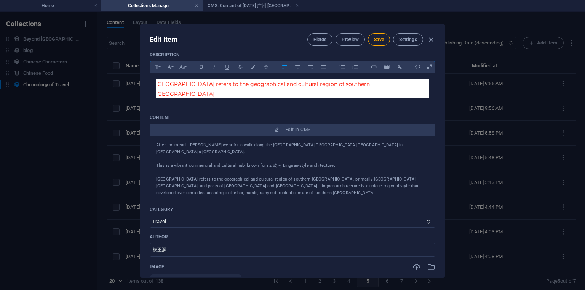
click at [161, 84] on span "[GEOGRAPHIC_DATA] refers to the geographical and cultural region of southern [G…" at bounding box center [263, 89] width 214 height 17
click at [207, 86] on span "[GEOGRAPHIC_DATA] refers to the geographical and cultural region of southern [G…" at bounding box center [263, 89] width 214 height 17
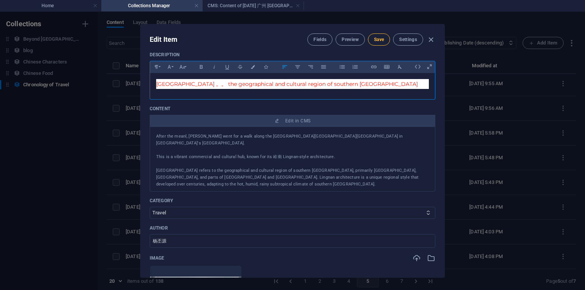
click at [380, 42] on span "Save" at bounding box center [379, 40] width 10 height 6
click at [383, 42] on button "Save" at bounding box center [379, 39] width 22 height 12
click at [430, 40] on icon "button" at bounding box center [430, 39] width 9 height 9
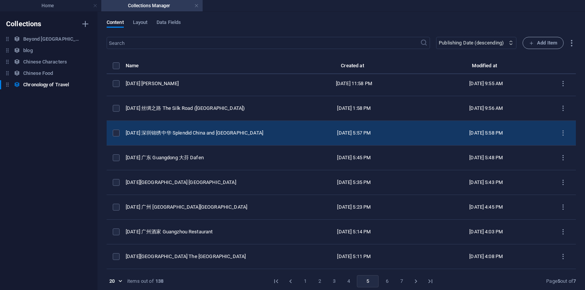
scroll to position [3, 0]
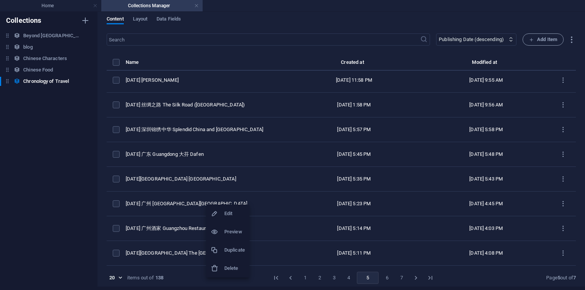
click at [234, 248] on h6 "Duplicate" at bounding box center [234, 250] width 21 height 9
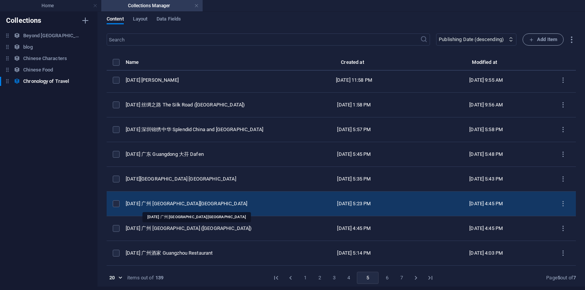
click at [221, 204] on div "[DATE] 广州 [GEOGRAPHIC_DATA][GEOGRAPHIC_DATA]" at bounding box center [203, 204] width 154 height 7
select select "2014"
select select "Travel"
select select "[GEOGRAPHIC_DATA]"
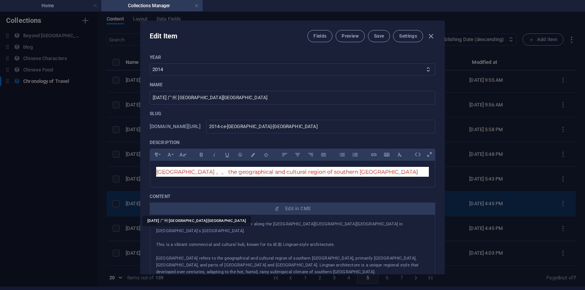
scroll to position [0, 0]
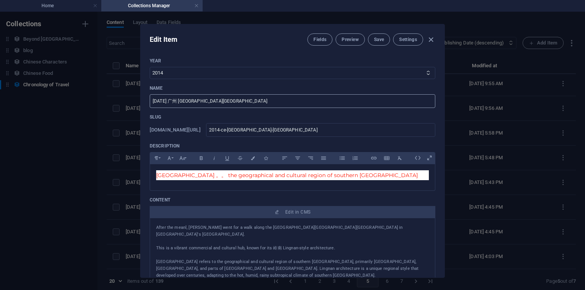
click at [257, 102] on input "[DATE] 广州 [GEOGRAPHIC_DATA][GEOGRAPHIC_DATA]" at bounding box center [292, 101] width 285 height 14
paste input "上下九步行街"
paste input "Shangxiajiu Pedestrian Street"
type input "[DATE] 广州 [GEOGRAPHIC_DATA] 上下九步行街 [GEOGRAPHIC_DATA]"
click at [342, 132] on input "2014-ce-[GEOGRAPHIC_DATA]-[GEOGRAPHIC_DATA]" at bounding box center [320, 130] width 229 height 14
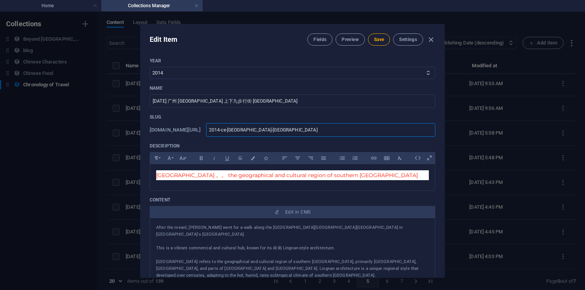
drag, startPoint x: 317, startPoint y: 131, endPoint x: 367, endPoint y: 127, distance: 50.0
click at [367, 127] on input "2014-ce-[GEOGRAPHIC_DATA]-[GEOGRAPHIC_DATA]" at bounding box center [320, 130] width 229 height 14
click at [344, 131] on input "2014-ce-[GEOGRAPHIC_DATA]-[GEOGRAPHIC_DATA]" at bounding box center [320, 130] width 229 height 14
type input "2014-ce-[GEOGRAPHIC_DATA]-[GEOGRAPHIC_DATA][PERSON_NAME][GEOGRAPHIC_DATA]"
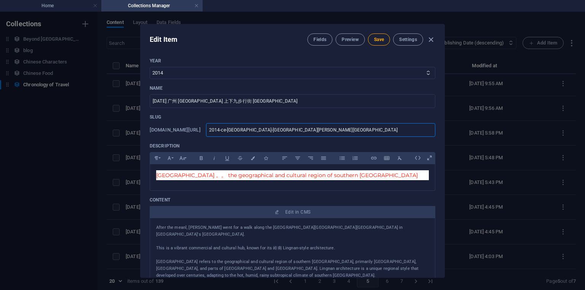
type input "2014-ce-[GEOGRAPHIC_DATA]-[GEOGRAPHIC_DATA]-tow"
type input "2014-ce-[GEOGRAPHIC_DATA]-[GEOGRAPHIC_DATA]-to"
type input "2014-ce-[GEOGRAPHIC_DATA]-[GEOGRAPHIC_DATA]-t"
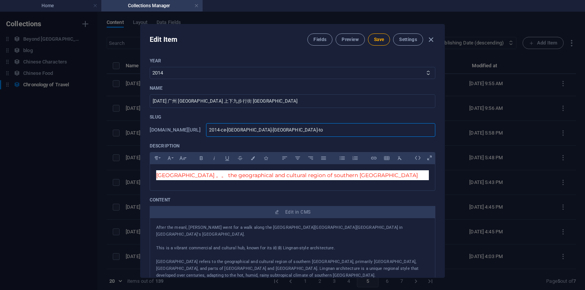
type input "2014-ce-[GEOGRAPHIC_DATA]-[GEOGRAPHIC_DATA]-t"
type input "2014-ce-[GEOGRAPHIC_DATA]-[GEOGRAPHIC_DATA]-"
type input "2014-ce-[GEOGRAPHIC_DATA]-[GEOGRAPHIC_DATA]"
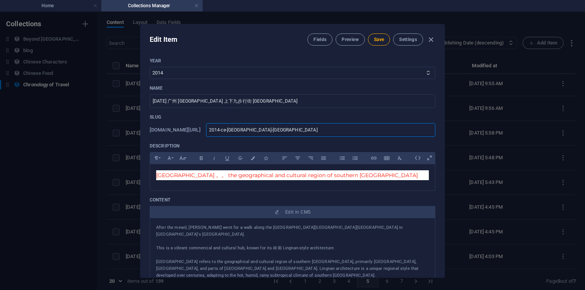
type input "2014-ce-[GEOGRAPHIC_DATA]-canto"
type input "2014-ce-[GEOGRAPHIC_DATA]-cant"
type input "2014-ce-[GEOGRAPHIC_DATA]-can"
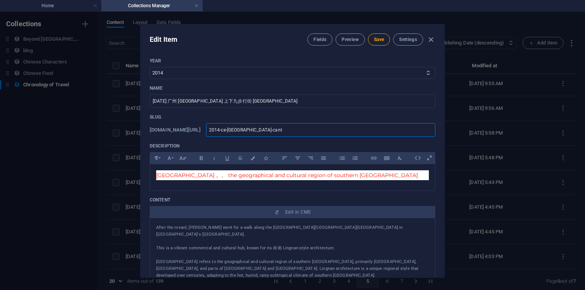
type input "2014-ce-[GEOGRAPHIC_DATA]-can"
type input "2014-ce-[GEOGRAPHIC_DATA]-[GEOGRAPHIC_DATA]"
type input "2014-ce-[GEOGRAPHIC_DATA]-c"
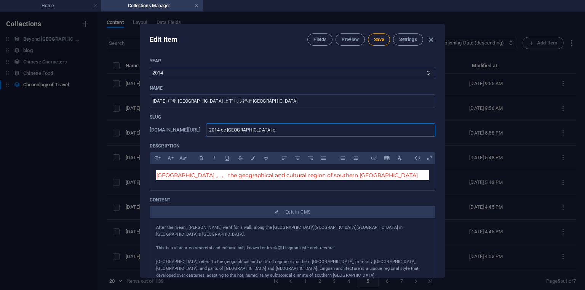
type input "2014-ce-[GEOGRAPHIC_DATA]-"
paste input "Shangxiajiu Pedestrian Street"
type input "2014-ce-[GEOGRAPHIC_DATA]-[GEOGRAPHIC_DATA]"
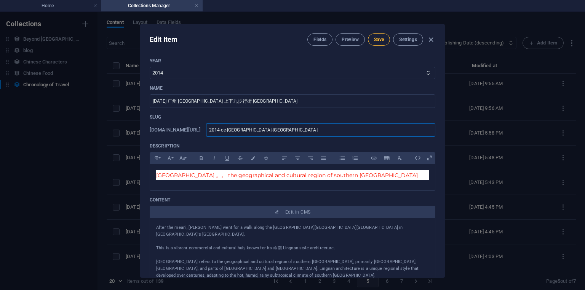
type input "2014-ce-[GEOGRAPHIC_DATA]-[GEOGRAPHIC_DATA]-pedestrian-street"
click at [381, 42] on span "Save" at bounding box center [379, 40] width 10 height 6
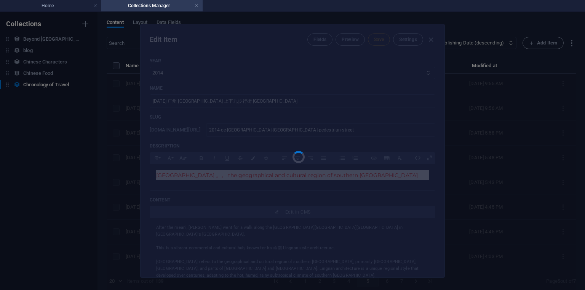
type input "2014-ce-[GEOGRAPHIC_DATA]-[GEOGRAPHIC_DATA]-pedestrian-street"
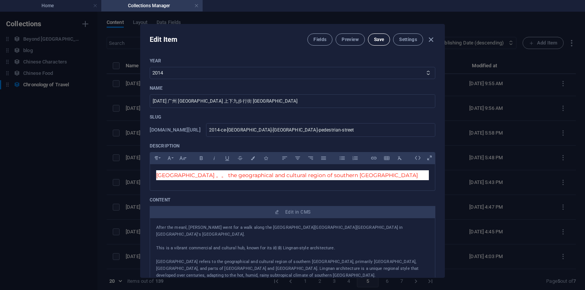
click at [376, 43] on button "Save" at bounding box center [379, 39] width 22 height 12
click at [429, 41] on icon "button" at bounding box center [430, 39] width 9 height 9
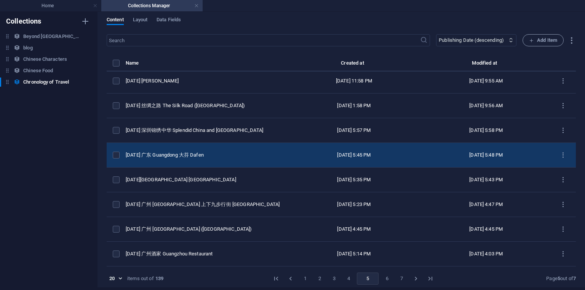
scroll to position [3, 0]
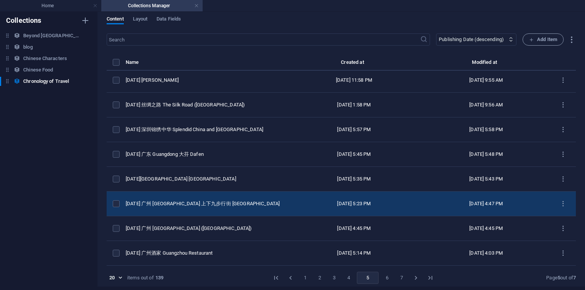
click at [220, 205] on div "[DATE] 广州 [GEOGRAPHIC_DATA] 上下九步行街 [GEOGRAPHIC_DATA]" at bounding box center [203, 204] width 154 height 7
select select "2014"
select select "Travel"
select select "[GEOGRAPHIC_DATA]"
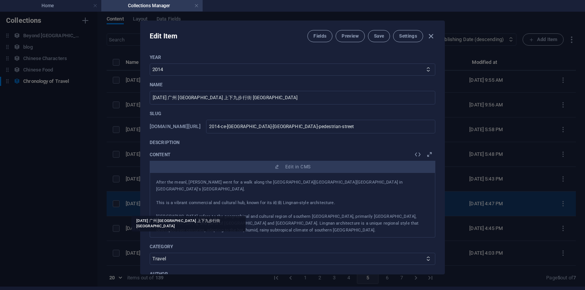
scroll to position [0, 0]
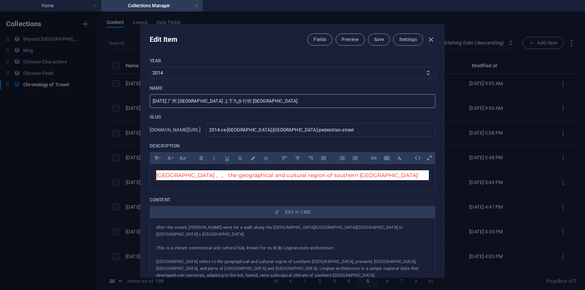
click at [316, 100] on input "[DATE] 广州 [GEOGRAPHIC_DATA] 上下九步行街 [GEOGRAPHIC_DATA]" at bounding box center [292, 101] width 285 height 14
drag, startPoint x: 207, startPoint y: 104, endPoint x: 306, endPoint y: 102, distance: 99.0
click at [306, 102] on input "[DATE] 广州 [GEOGRAPHIC_DATA] 上下九步行街 [GEOGRAPHIC_DATA]" at bounding box center [292, 101] width 285 height 14
type input "[DATE] 广州 [GEOGRAPHIC_DATA] - [GEOGRAPHIC_DATA]"
drag, startPoint x: 304, startPoint y: 131, endPoint x: 383, endPoint y: 130, distance: 78.8
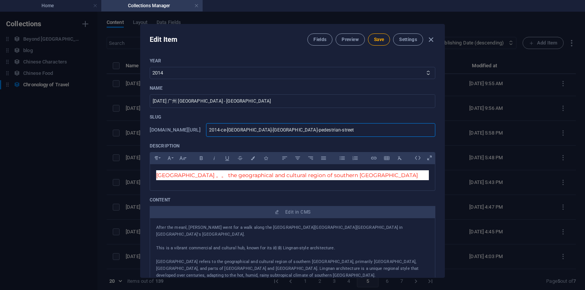
click at [383, 130] on input "2014-ce-[GEOGRAPHIC_DATA]-[GEOGRAPHIC_DATA]-pedestrian-street" at bounding box center [320, 130] width 229 height 14
type input "2014-ce-[GEOGRAPHIC_DATA]-c"
type input "2014-ce-[GEOGRAPHIC_DATA]-[GEOGRAPHIC_DATA]"
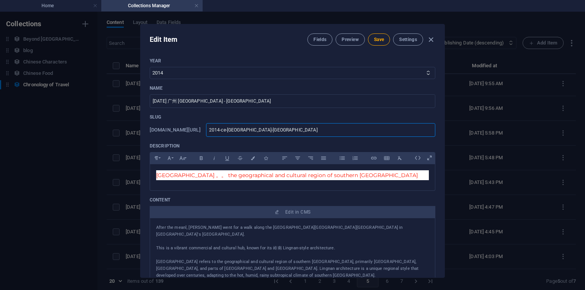
type input "2014-ce-[GEOGRAPHIC_DATA]-cab"
type input "2014-ce-[GEOGRAPHIC_DATA]-[GEOGRAPHIC_DATA]"
type input "2014-ce-[GEOGRAPHIC_DATA]-can"
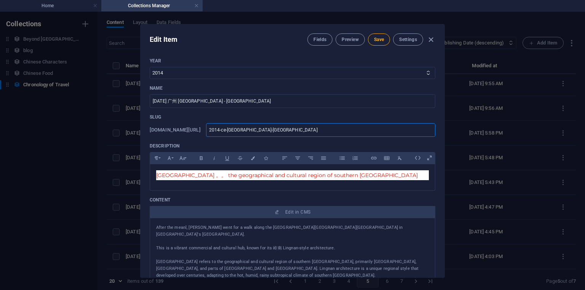
type input "2014-ce-[GEOGRAPHIC_DATA]-can"
type input "2014-ce-[GEOGRAPHIC_DATA]-cant"
type input "2014-ce-[GEOGRAPHIC_DATA]-canto"
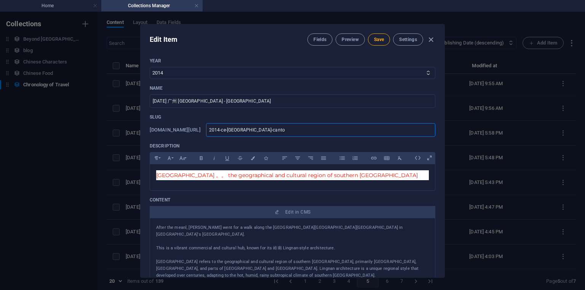
type input "2014-ce-[GEOGRAPHIC_DATA]-[GEOGRAPHIC_DATA]"
type input "2014-ce-[GEOGRAPHIC_DATA]-[GEOGRAPHIC_DATA]-"
type input "2014-ce-[GEOGRAPHIC_DATA]-[GEOGRAPHIC_DATA]-t"
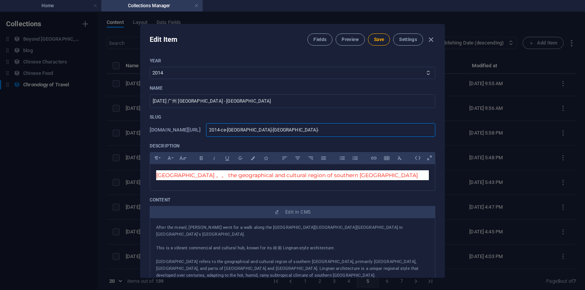
type input "2014-ce-[GEOGRAPHIC_DATA]-[GEOGRAPHIC_DATA]-t"
type input "2014-ce-[GEOGRAPHIC_DATA]-[GEOGRAPHIC_DATA]-to"
type input "2014-ce-[GEOGRAPHIC_DATA]-[GEOGRAPHIC_DATA]-tow"
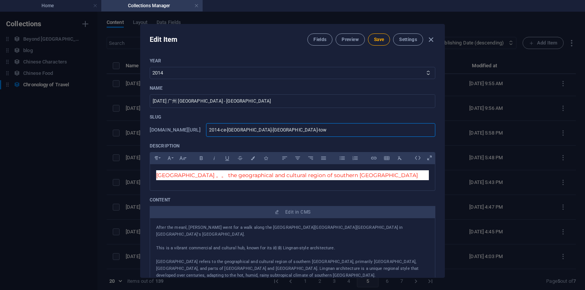
type input "2014-ce-[GEOGRAPHIC_DATA]-[GEOGRAPHIC_DATA][PERSON_NAME][GEOGRAPHIC_DATA]"
type input "2014-ce-[GEOGRAPHIC_DATA]-[GEOGRAPHIC_DATA]"
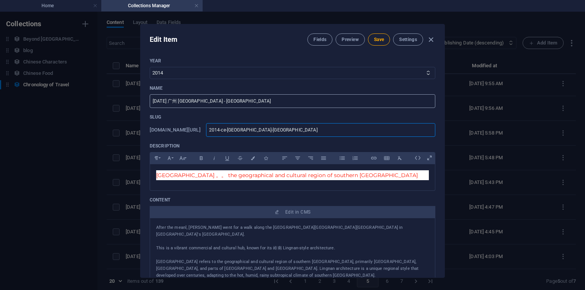
click at [272, 101] on input "[DATE] 广州 [GEOGRAPHIC_DATA] - [GEOGRAPHIC_DATA]" at bounding box center [292, 101] width 285 height 14
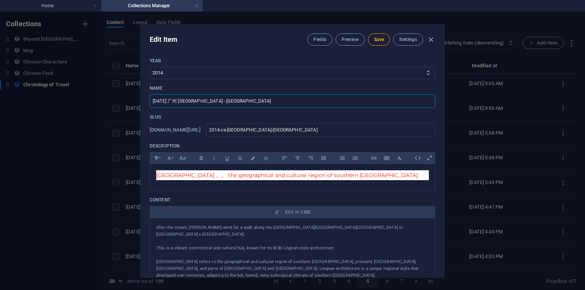
click at [208, 102] on input "[DATE] 广州 [GEOGRAPHIC_DATA] - [GEOGRAPHIC_DATA]" at bounding box center [292, 101] width 285 height 14
type input "[DATE] 广州 [GEOGRAPHIC_DATA] - [GEOGRAPHIC_DATA]"
type input "2014-ce-[GEOGRAPHIC_DATA]-gcanton-tower"
type input "[DATE] 广州 [GEOGRAPHIC_DATA] - [GEOGRAPHIC_DATA]"
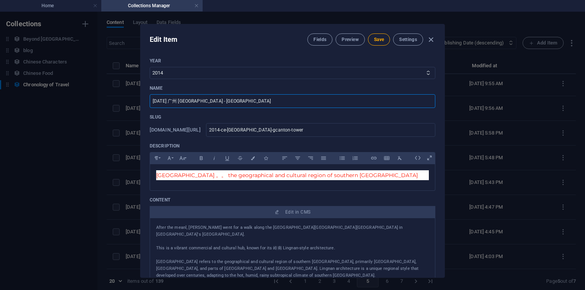
type input "2014-ce-[GEOGRAPHIC_DATA]-[GEOGRAPHIC_DATA]-tower"
type input "[DATE] 广州 [GEOGRAPHIC_DATA] - [GEOGRAPHIC_DATA]"
type input "2014-ce-[GEOGRAPHIC_DATA]-[GEOGRAPHIC_DATA]-tower"
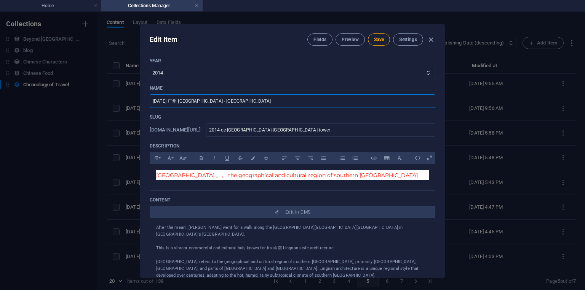
type input "[DATE] 广州 [GEOGRAPHIC_DATA] - [GEOGRAPHIC_DATA]"
type input "2014-ce-[GEOGRAPHIC_DATA]-gcanton-tower"
type input "[DATE] 广州 [GEOGRAPHIC_DATA] - [GEOGRAPHIC_DATA]"
type input "2014-ce-[GEOGRAPHIC_DATA]-[GEOGRAPHIC_DATA]"
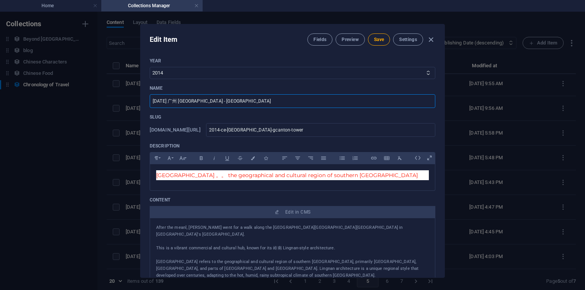
type input "2014-ce-[GEOGRAPHIC_DATA]-[GEOGRAPHIC_DATA]"
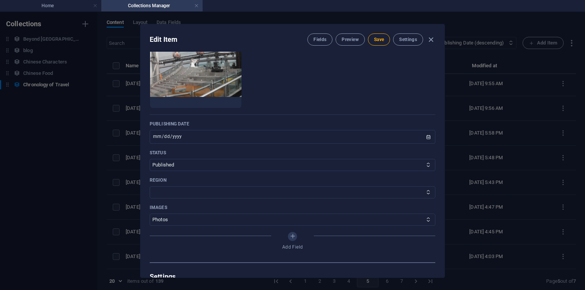
scroll to position [320, 0]
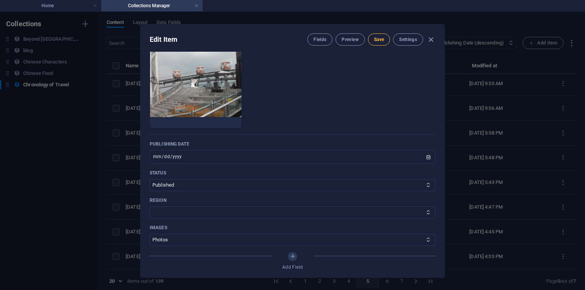
type input "[DATE] 广州 [GEOGRAPHIC_DATA] - [GEOGRAPHIC_DATA]"
click at [370, 38] on button "Save" at bounding box center [379, 39] width 22 height 12
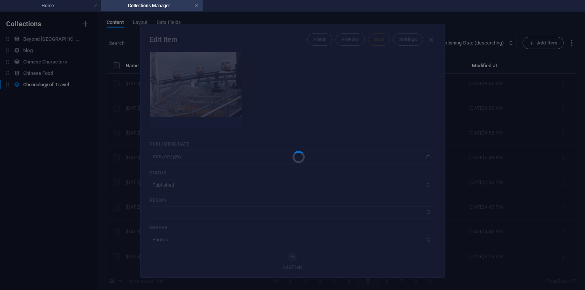
type input "2014-ce-[GEOGRAPHIC_DATA]-[GEOGRAPHIC_DATA]"
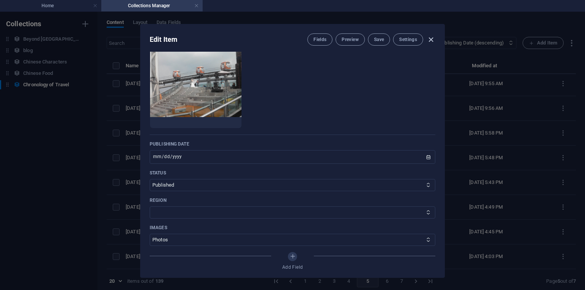
click at [429, 41] on icon "button" at bounding box center [430, 39] width 9 height 9
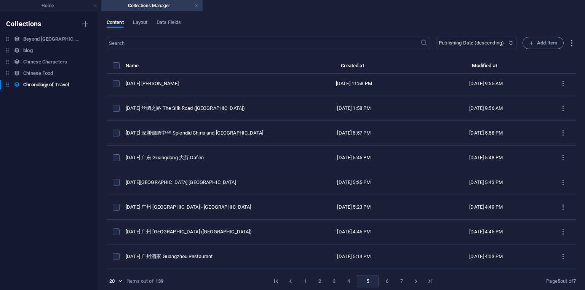
scroll to position [0, 0]
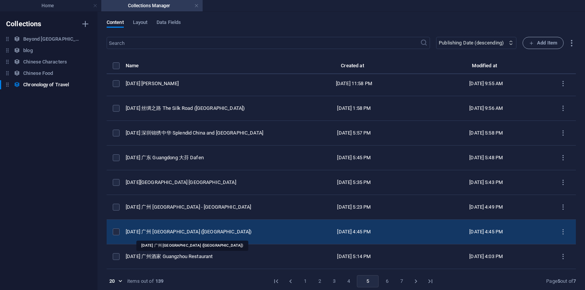
click at [244, 232] on div "[DATE] 广州 [GEOGRAPHIC_DATA] ([GEOGRAPHIC_DATA])" at bounding box center [203, 232] width 154 height 7
select select "Travel"
select select "[GEOGRAPHIC_DATA]"
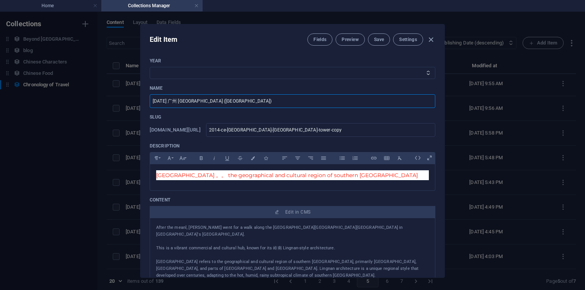
drag, startPoint x: 207, startPoint y: 102, endPoint x: 280, endPoint y: 100, distance: 73.1
click at [280, 100] on input "[DATE] 广州 [GEOGRAPHIC_DATA] ([GEOGRAPHIC_DATA])" at bounding box center [292, 101] width 285 height 14
paste input "上下九步行街 [GEOGRAPHIC_DATA]"
type input "[DATE] 广州 [GEOGRAPHIC_DATA] 上下九步行街 [GEOGRAPHIC_DATA]"
type input "2014-ce-[GEOGRAPHIC_DATA]-[GEOGRAPHIC_DATA]-pedestrian-street"
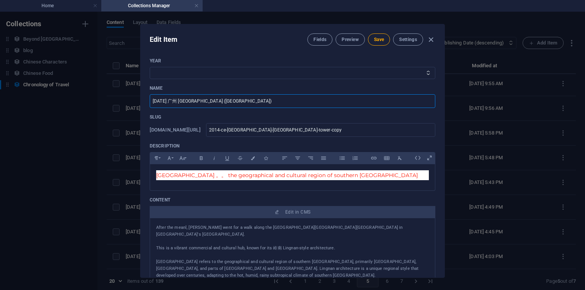
type input "2014-ce-[GEOGRAPHIC_DATA]-[GEOGRAPHIC_DATA]-pedestrian-street"
type input "[DATE] 广州 [GEOGRAPHIC_DATA] 上下九步行街 [GEOGRAPHIC_DATA]"
select select "2014"
click at [150, 67] on select "2013 2018 2017 2016 2015 2014 2019 2020 2021 2022 2023 2024 2025 2026 2027 1996…" at bounding box center [292, 73] width 285 height 12
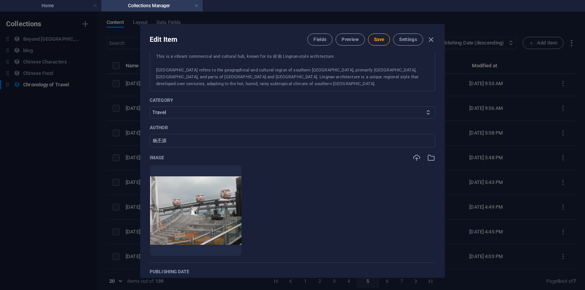
scroll to position [274, 0]
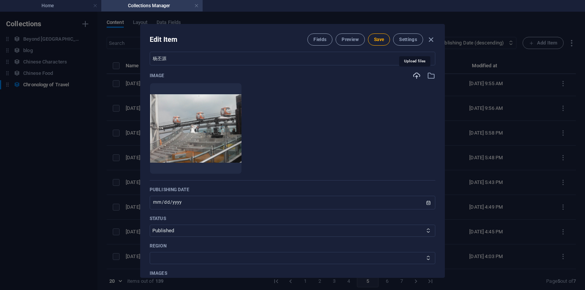
click at [415, 77] on icon "button" at bounding box center [416, 76] width 8 height 8
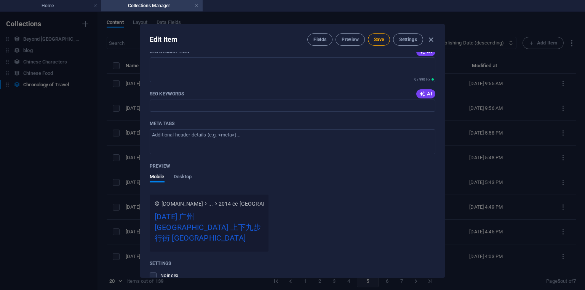
scroll to position [804, 0]
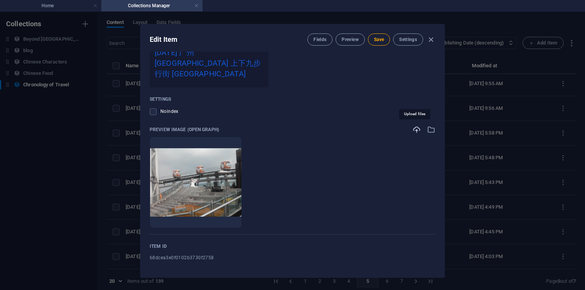
click at [418, 129] on icon "button" at bounding box center [416, 130] width 8 height 8
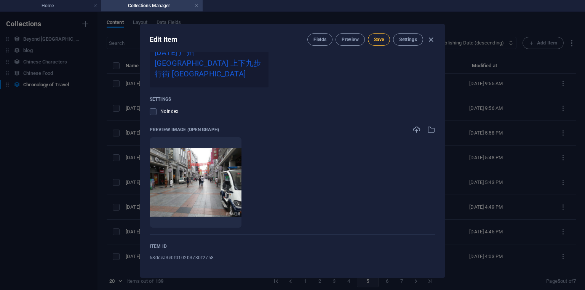
click at [378, 45] on button "Save" at bounding box center [379, 39] width 22 height 12
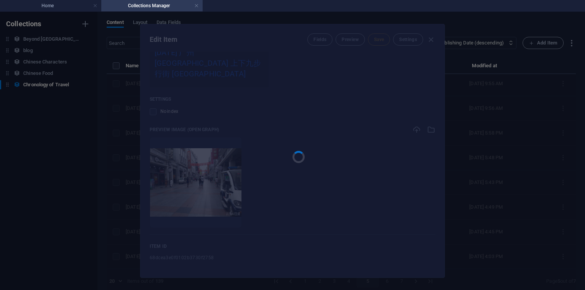
type input "2014-ce-[GEOGRAPHIC_DATA]-[GEOGRAPHIC_DATA]-pedestrian-street"
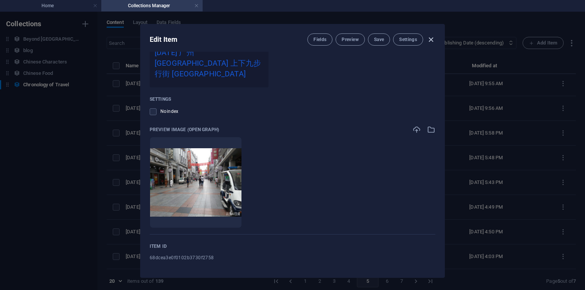
click at [426, 42] on icon "button" at bounding box center [430, 39] width 9 height 9
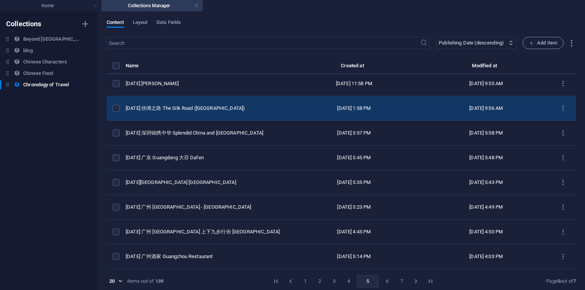
scroll to position [3, 0]
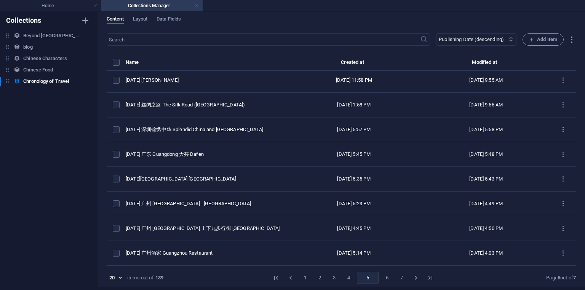
click at [197, 8] on link at bounding box center [196, 5] width 5 height 7
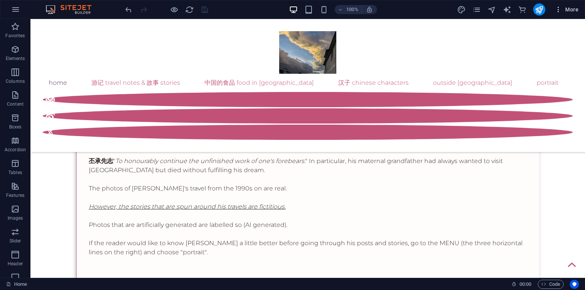
click at [565, 10] on span "More" at bounding box center [566, 10] width 24 height 8
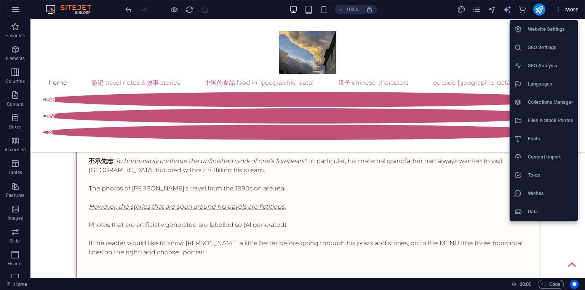
click at [535, 105] on h6 "Collections Manager" at bounding box center [549, 102] width 45 height 9
select select "columns.publishing_date_DESC"
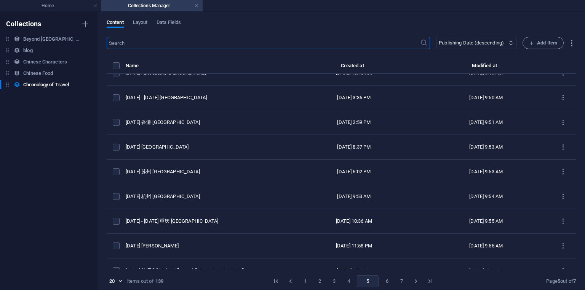
scroll to position [300, 0]
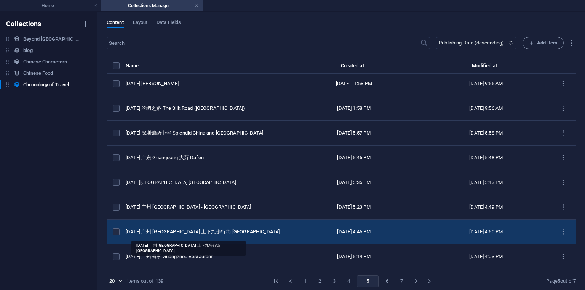
click at [225, 235] on div "[DATE] 广州 [GEOGRAPHIC_DATA] 上下九步行街 [GEOGRAPHIC_DATA]" at bounding box center [203, 232] width 154 height 7
select select "2014"
select select "Travel"
select select "[GEOGRAPHIC_DATA]"
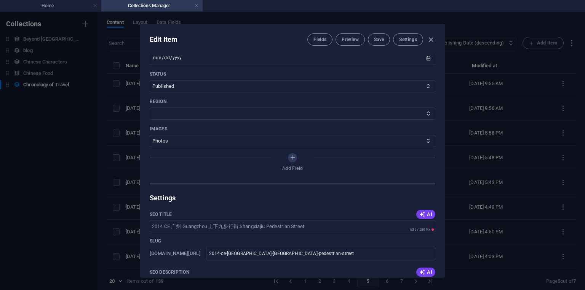
scroll to position [457, 0]
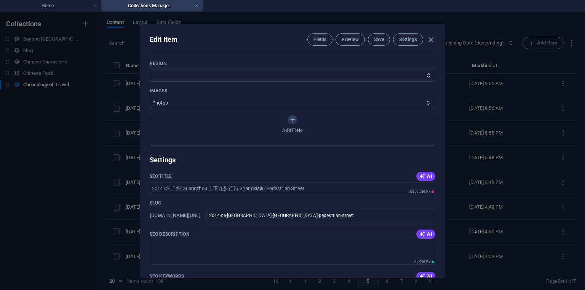
select select "Photos + AI Generated"
click at [150, 97] on select "Photos AI Generated Photos + AI Generated" at bounding box center [292, 103] width 285 height 12
click at [378, 44] on button "Save" at bounding box center [379, 39] width 22 height 12
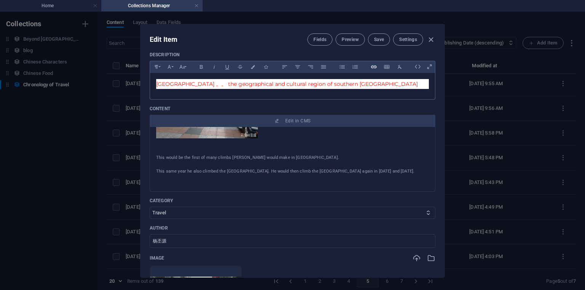
scroll to position [159, 0]
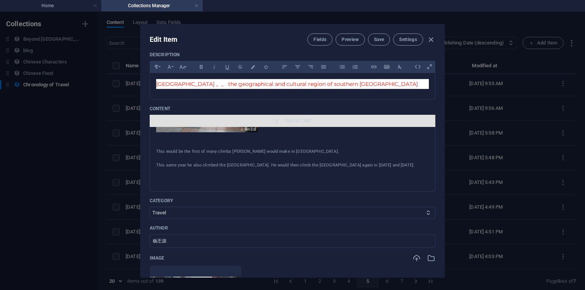
click at [301, 120] on span "Edit in CMS" at bounding box center [297, 121] width 25 height 6
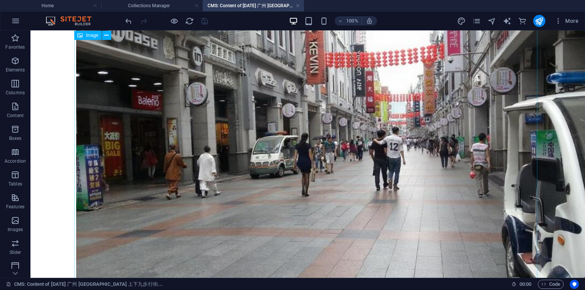
scroll to position [362, 0]
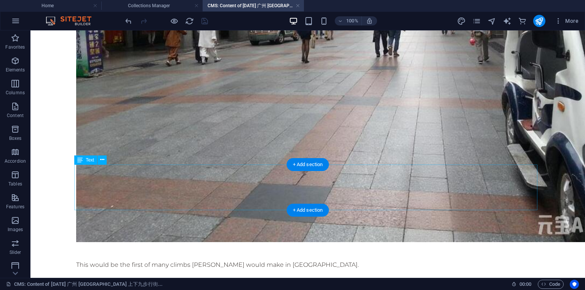
click at [406, 242] on div "This would be the first of many climbs [PERSON_NAME] would make in [GEOGRAPHIC_…" at bounding box center [307, 265] width 463 height 46
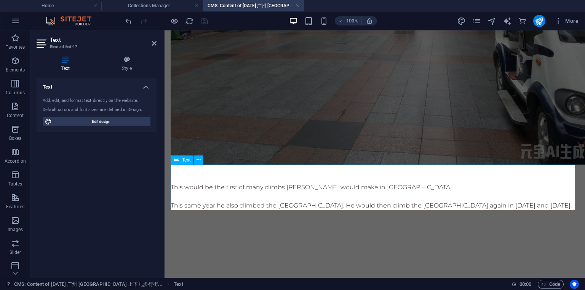
scroll to position [327, 0]
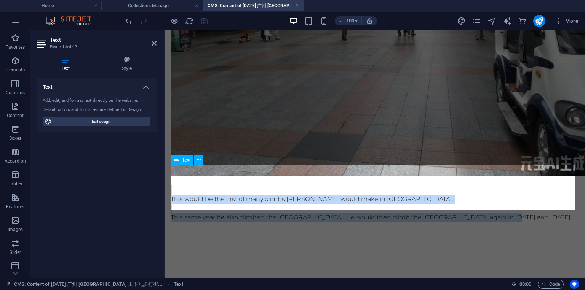
drag, startPoint x: 504, startPoint y: 207, endPoint x: 179, endPoint y: 176, distance: 326.5
click at [179, 177] on div "This would be the first of many climbs [PERSON_NAME] would make in [GEOGRAPHIC_…" at bounding box center [375, 200] width 408 height 46
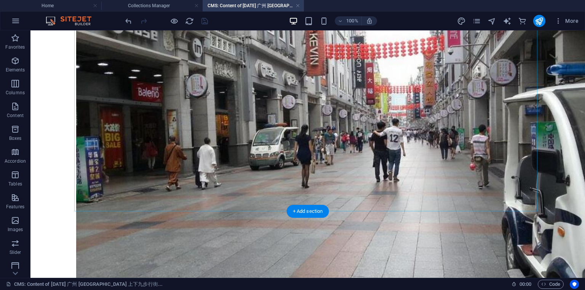
scroll to position [316, 0]
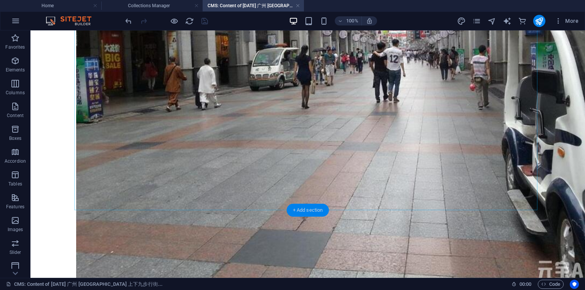
click at [303, 211] on div "+ Add section" at bounding box center [308, 210] width 42 height 13
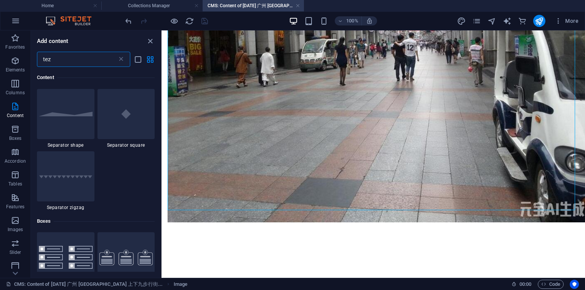
scroll to position [0, 0]
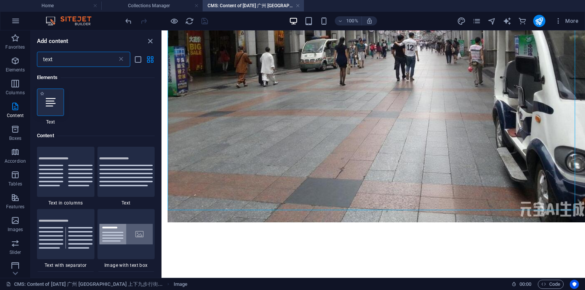
type input "text"
click at [59, 102] on div at bounding box center [50, 102] width 27 height 27
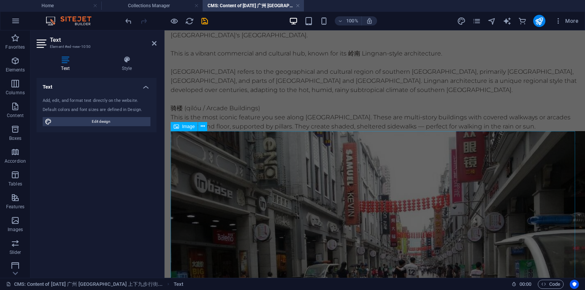
scroll to position [17, 0]
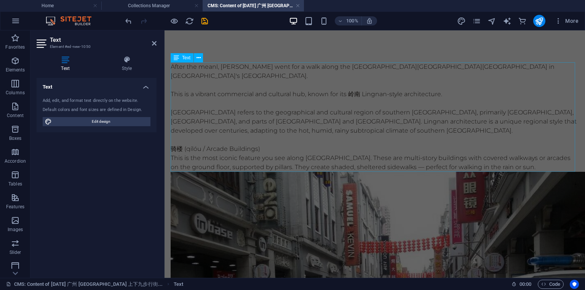
click at [341, 137] on div "After the meanl, [PERSON_NAME] went for a walk along the [GEOGRAPHIC_DATA][GEOG…" at bounding box center [375, 117] width 408 height 110
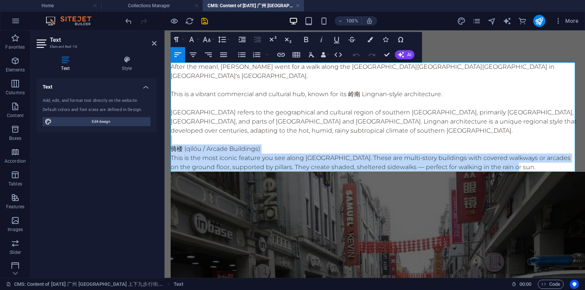
drag, startPoint x: 528, startPoint y: 166, endPoint x: 182, endPoint y: 142, distance: 347.5
click at [182, 142] on div "After the meanl, [PERSON_NAME] went for a walk along the [GEOGRAPHIC_DATA][GEOG…" at bounding box center [375, 117] width 408 height 110
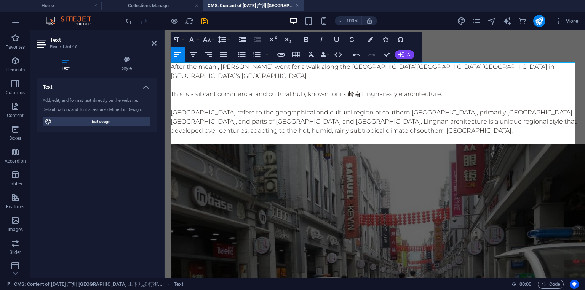
click at [221, 139] on p at bounding box center [375, 139] width 408 height 9
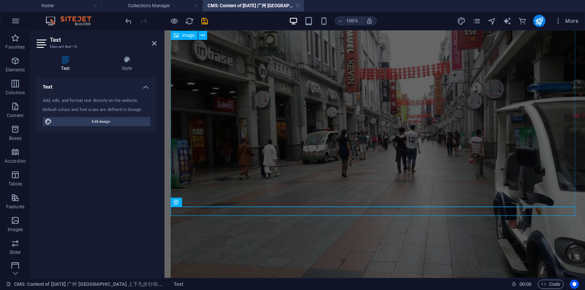
scroll to position [254, 0]
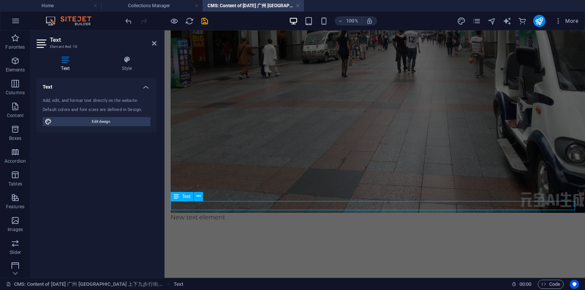
click at [223, 213] on div "New text element" at bounding box center [375, 217] width 408 height 9
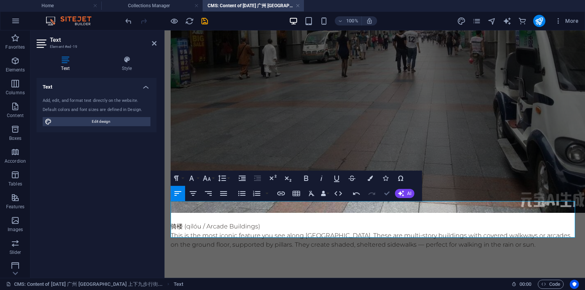
scroll to position [257, 0]
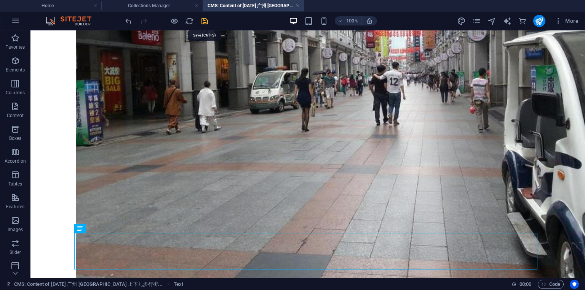
click at [204, 21] on icon "save" at bounding box center [204, 21] width 9 height 9
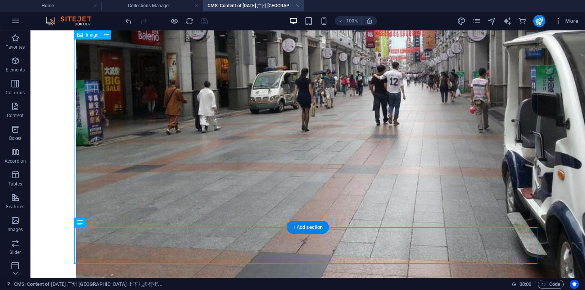
scroll to position [316, 0]
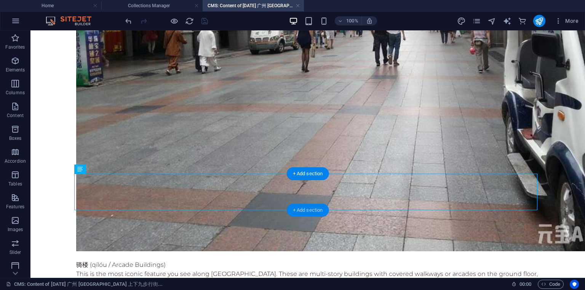
click at [304, 209] on div "+ Add section" at bounding box center [308, 210] width 42 height 13
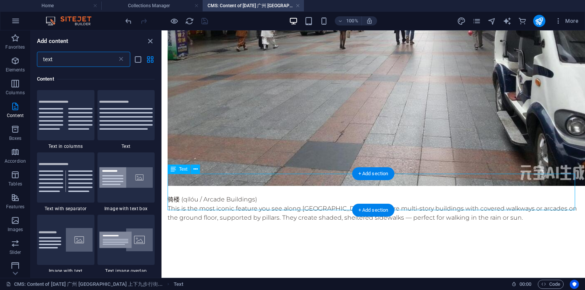
scroll to position [58, 0]
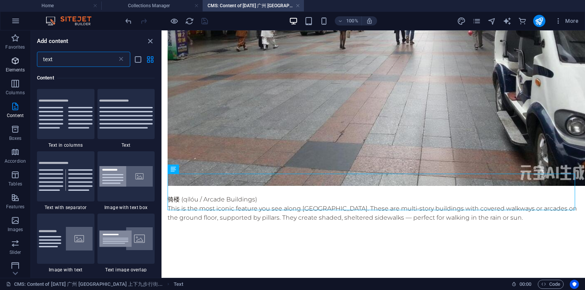
drag, startPoint x: 80, startPoint y: 61, endPoint x: 16, endPoint y: 57, distance: 64.4
click at [16, 57] on div "Favorites Elements Columns Content Boxes Accordion Tables Features Images Slide…" at bounding box center [80, 154] width 161 height 248
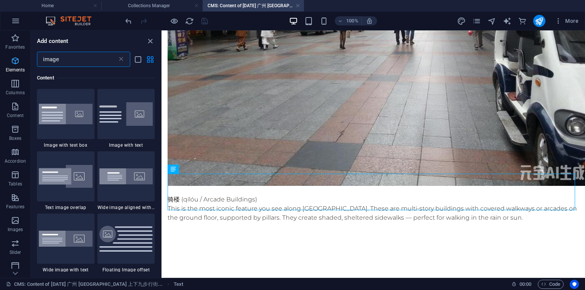
scroll to position [0, 0]
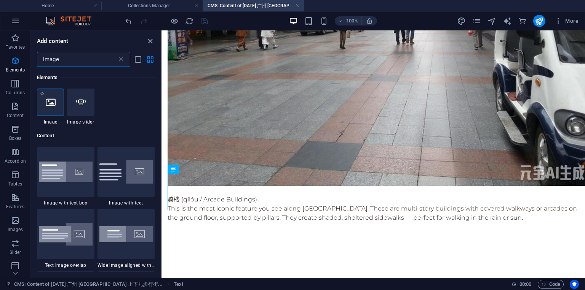
type input "image"
click at [54, 110] on div at bounding box center [50, 102] width 27 height 27
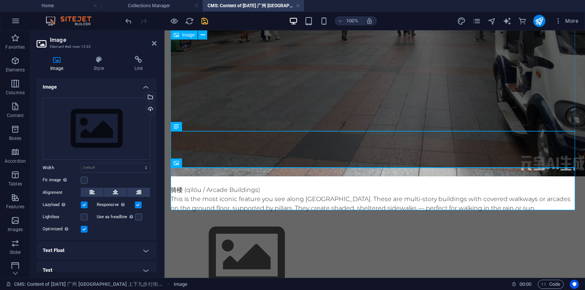
scroll to position [324, 0]
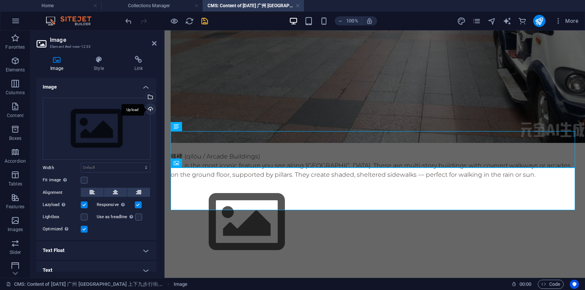
click at [149, 111] on div "Upload" at bounding box center [149, 109] width 11 height 11
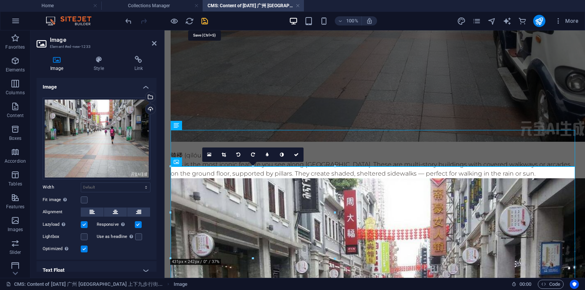
click at [206, 24] on icon "save" at bounding box center [204, 21] width 9 height 9
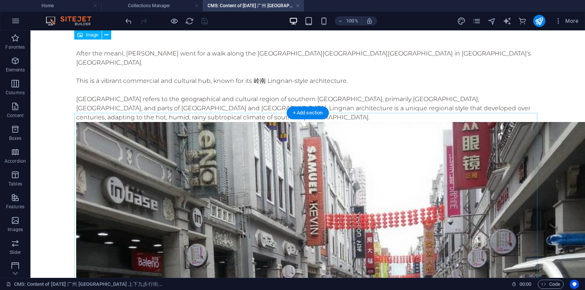
scroll to position [0, 0]
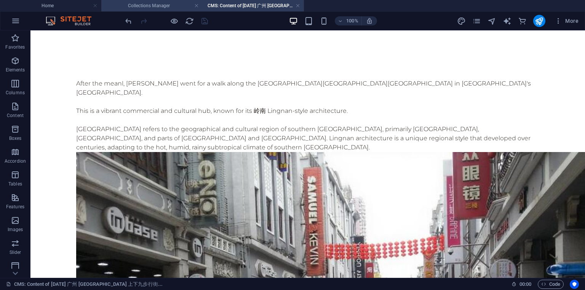
click at [155, 5] on h4 "Collections Manager" at bounding box center [151, 6] width 101 height 8
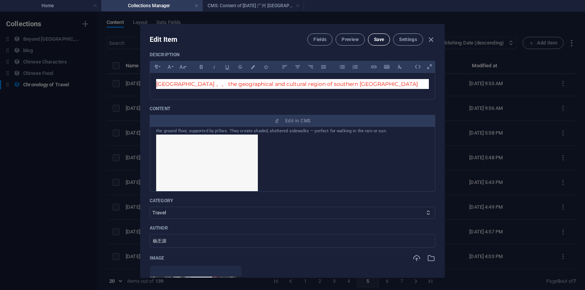
click at [374, 41] on span "Save" at bounding box center [379, 40] width 10 height 6
click at [430, 41] on icon "button" at bounding box center [430, 39] width 9 height 9
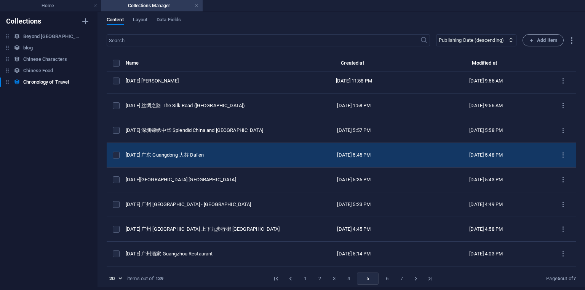
scroll to position [3, 0]
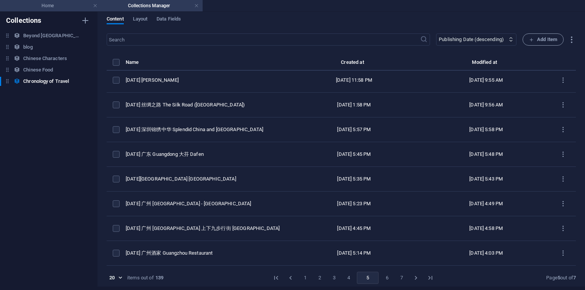
click at [51, 3] on h4 "Home" at bounding box center [50, 6] width 101 height 8
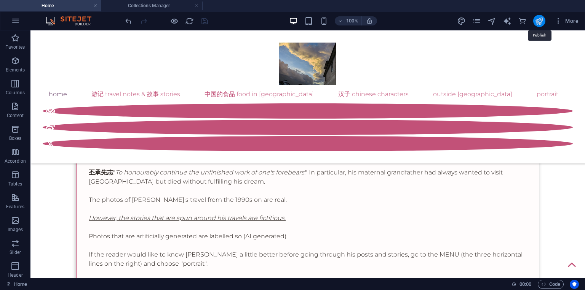
click at [542, 22] on icon "publish" at bounding box center [538, 21] width 9 height 9
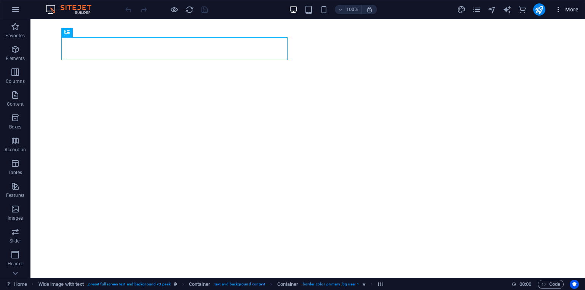
click at [569, 10] on span "More" at bounding box center [566, 10] width 24 height 8
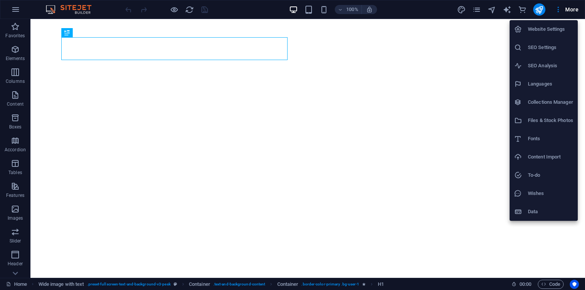
click at [547, 105] on h6 "Collections Manager" at bounding box center [549, 102] width 45 height 9
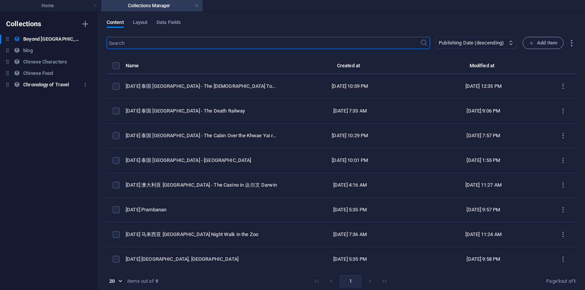
click at [42, 84] on h6 "Chronology of Travel" at bounding box center [46, 84] width 46 height 9
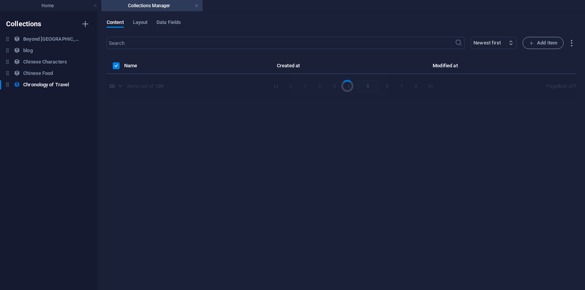
select select "columns.publishing_date_DESC"
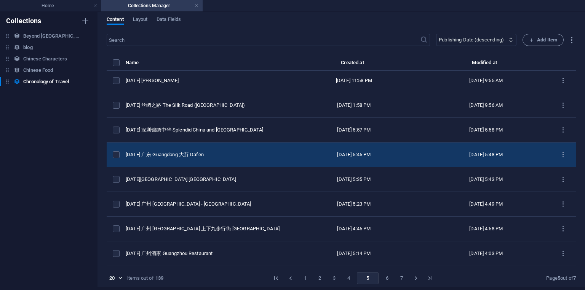
scroll to position [3, 0]
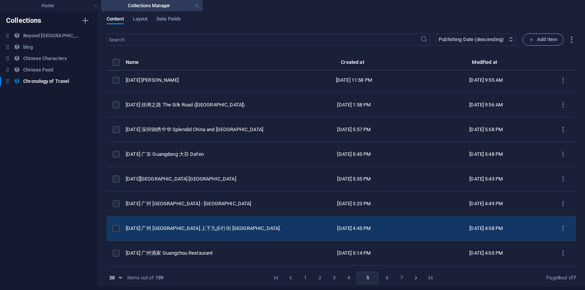
click at [239, 229] on div "[DATE] 广州 [GEOGRAPHIC_DATA] 上下九步行街 [GEOGRAPHIC_DATA]" at bounding box center [203, 228] width 154 height 7
select select "2014"
select select "Travel"
select select "[GEOGRAPHIC_DATA]"
select select "Photos + AI Generated"
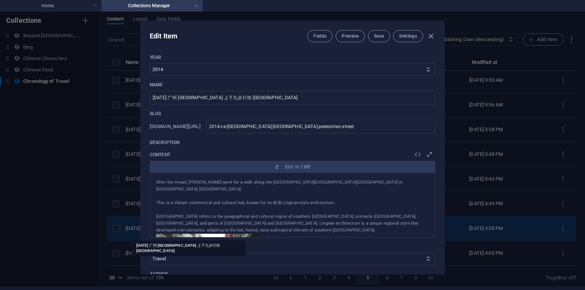
scroll to position [0, 0]
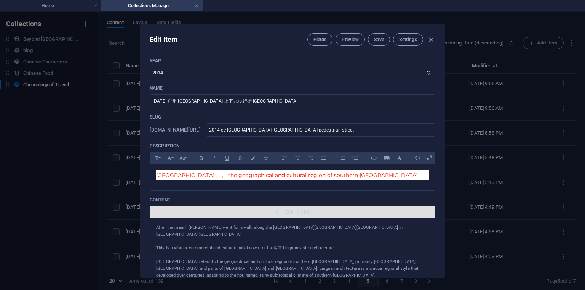
click at [285, 213] on span "Edit in CMS" at bounding box center [297, 212] width 25 height 6
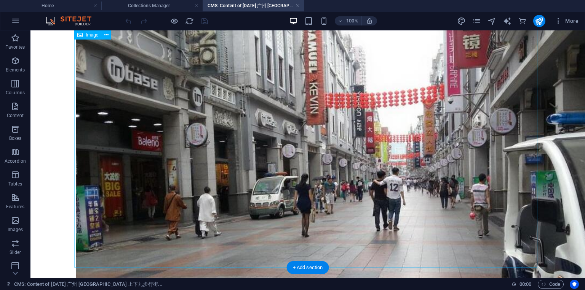
scroll to position [46, 0]
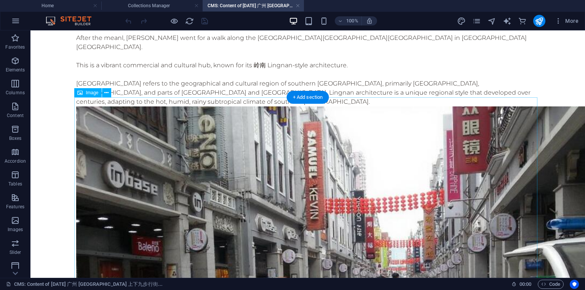
click at [110, 92] on button at bounding box center [106, 92] width 9 height 9
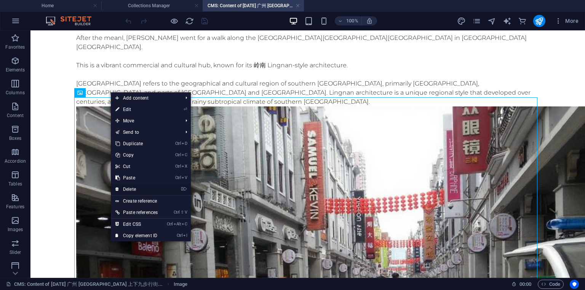
click at [133, 188] on link "⌦ Delete" at bounding box center [136, 189] width 51 height 11
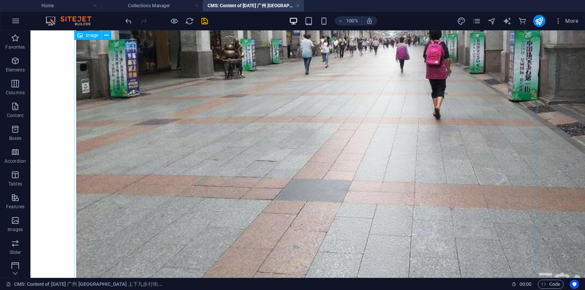
scroll to position [316, 0]
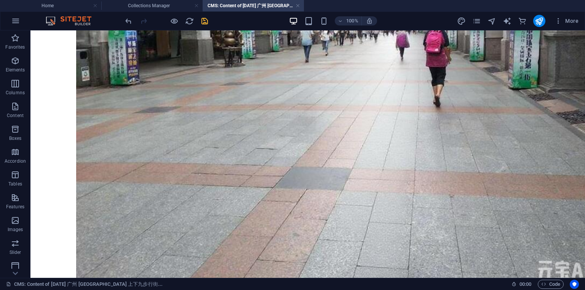
click at [201, 21] on icon "save" at bounding box center [204, 21] width 9 height 9
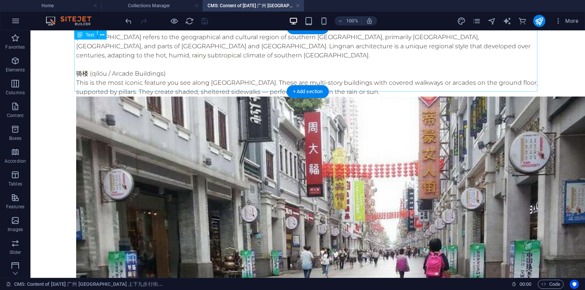
scroll to position [0, 0]
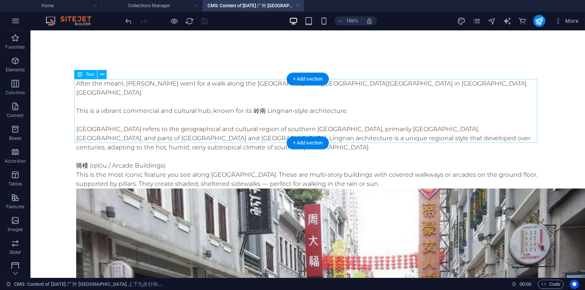
click at [407, 101] on div "After the meanl, 杨丕源 Yang Piyuan went for a walk along the 广州市荔湾区上下九步行街 Shangxi…" at bounding box center [307, 115] width 463 height 73
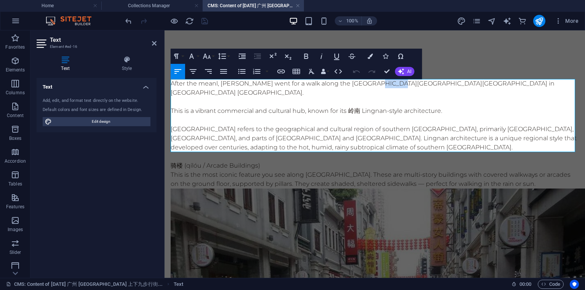
drag, startPoint x: 394, startPoint y: 84, endPoint x: 428, endPoint y: 84, distance: 33.9
click at [428, 84] on p "After the meanl, [PERSON_NAME] went for a walk along the [GEOGRAPHIC_DATA][GEOG…" at bounding box center [375, 88] width 408 height 18
copy p "上下九步行街"
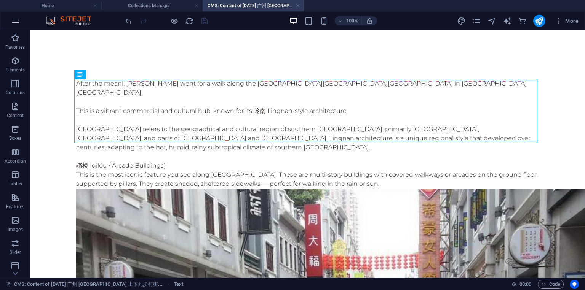
click at [14, 23] on icon "button" at bounding box center [15, 20] width 9 height 9
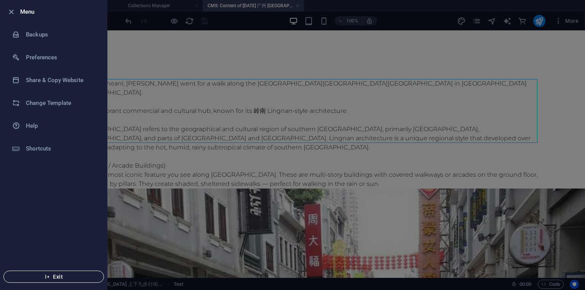
click at [55, 277] on span "Exit" at bounding box center [54, 277] width 88 height 6
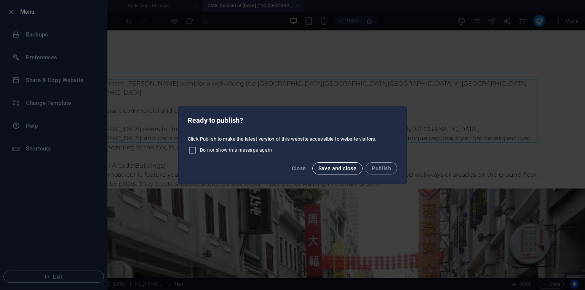
click at [338, 172] on button "Save and close" at bounding box center [337, 169] width 51 height 12
